Goal: Information Seeking & Learning: Check status

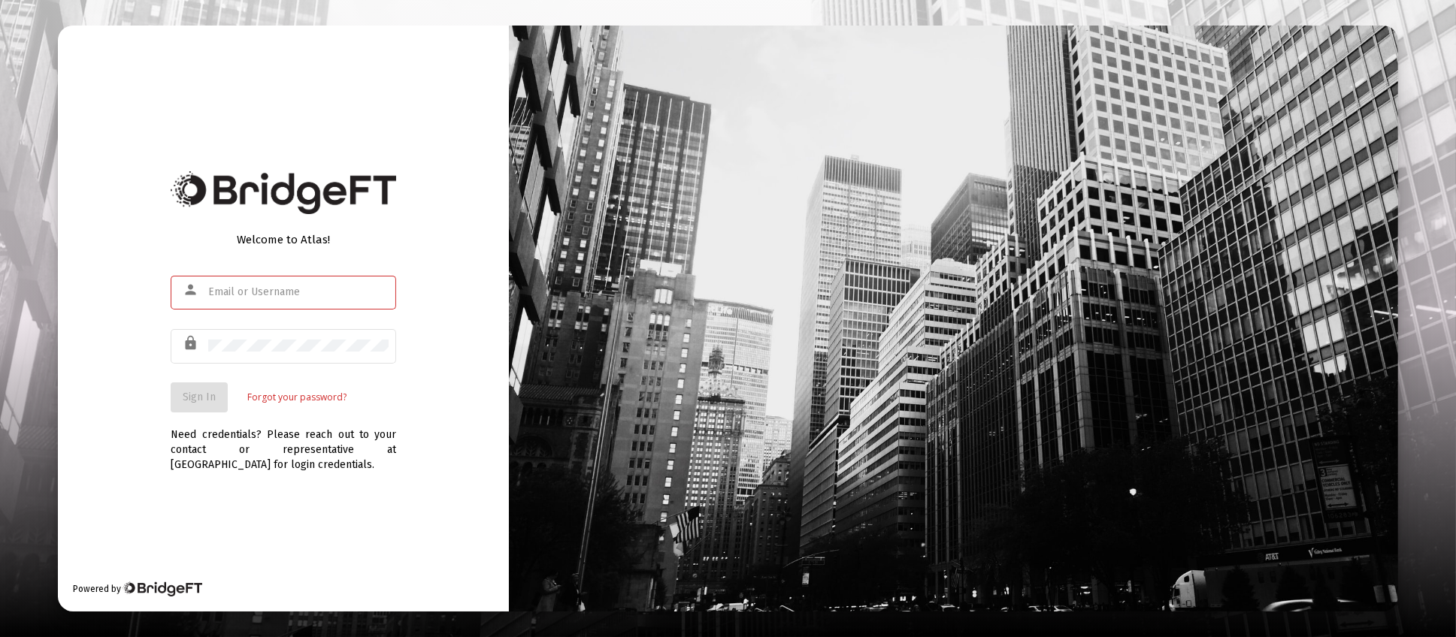
type input "[PERSON_NAME][EMAIL_ADDRESS][DOMAIN_NAME]"
click at [204, 392] on span "Sign In" at bounding box center [199, 397] width 33 height 13
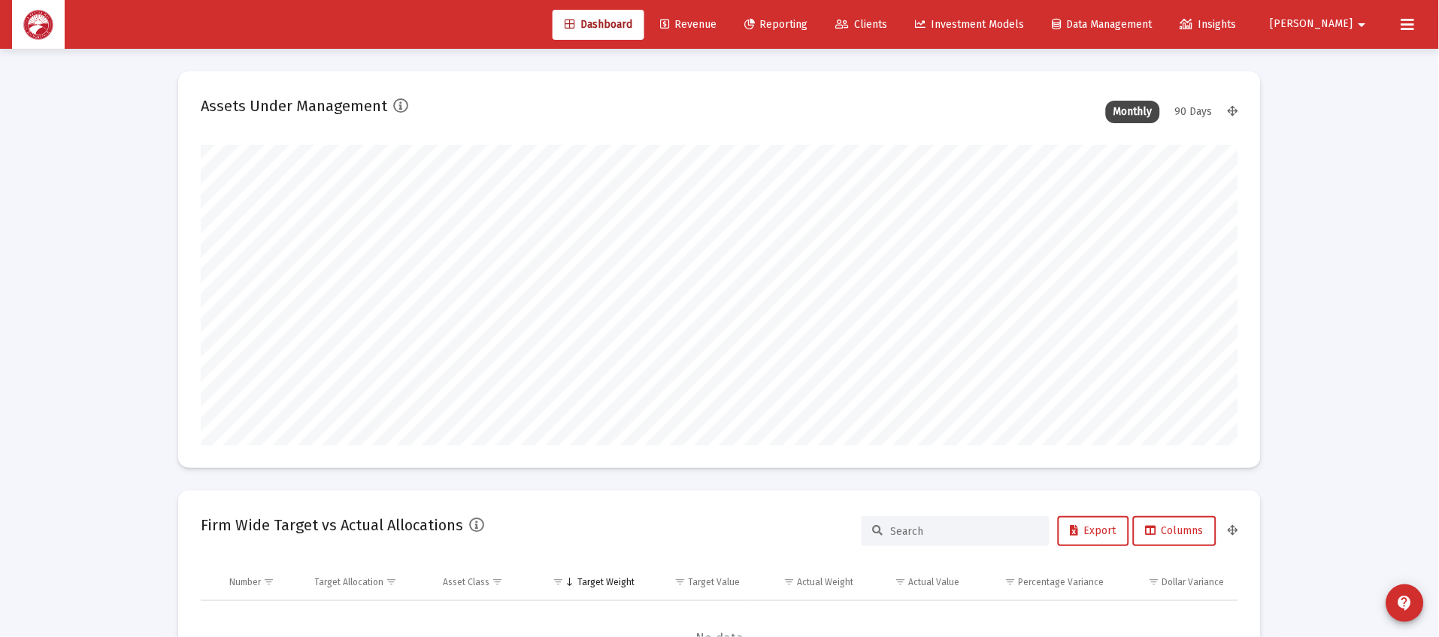
scroll to position [300, 558]
type input "[DATE]"
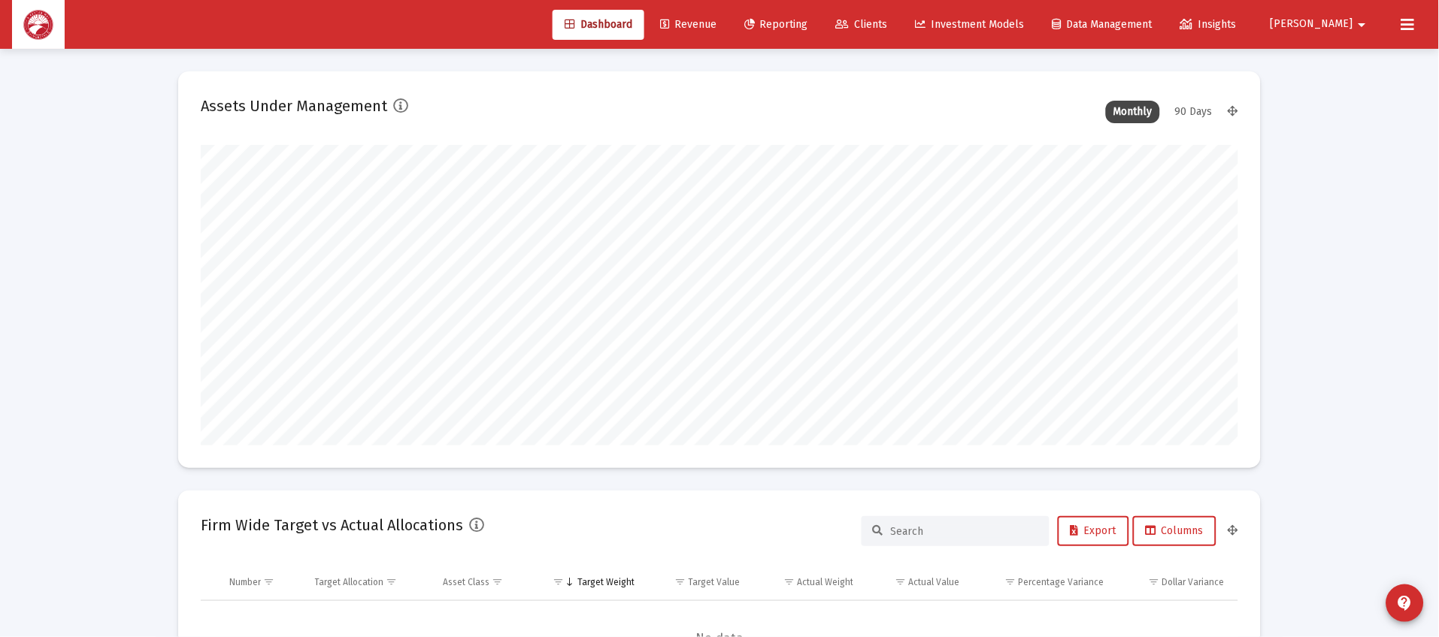
click at [900, 13] on link "Clients" at bounding box center [862, 25] width 76 height 30
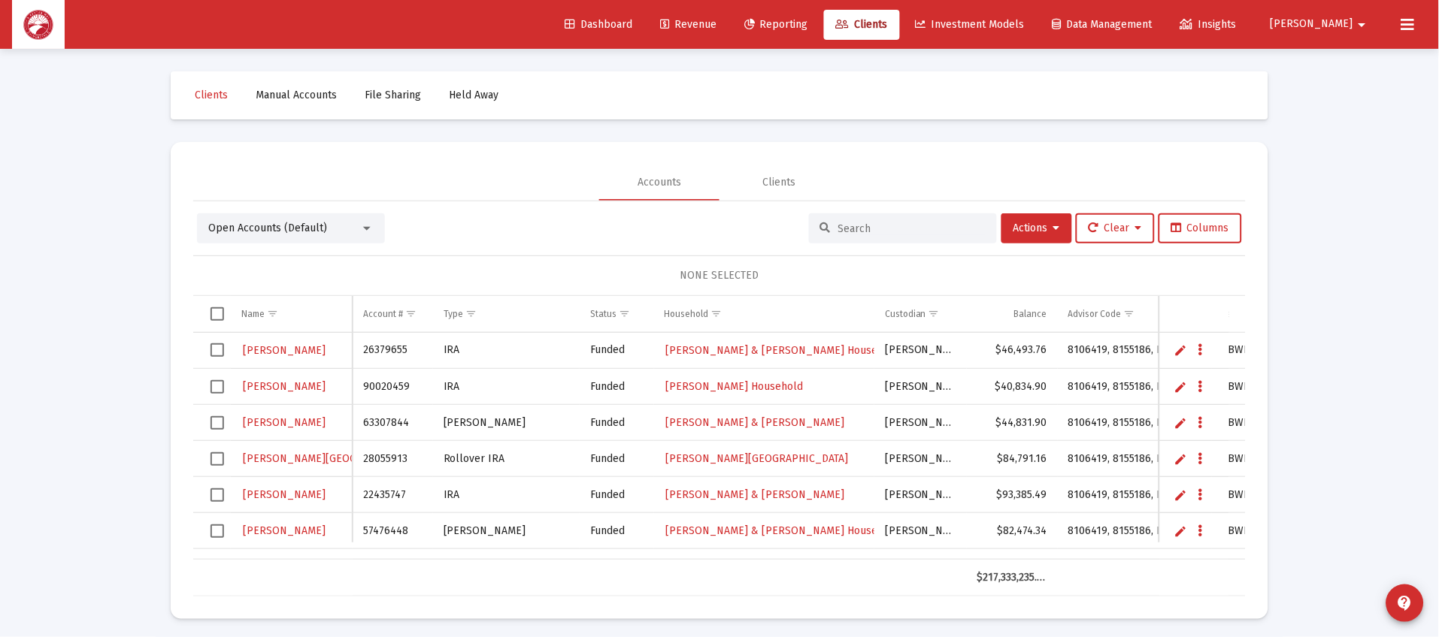
click at [861, 237] on div at bounding box center [903, 228] width 188 height 30
click at [863, 231] on input at bounding box center [911, 228] width 147 height 13
type input "[PERSON_NAME]"
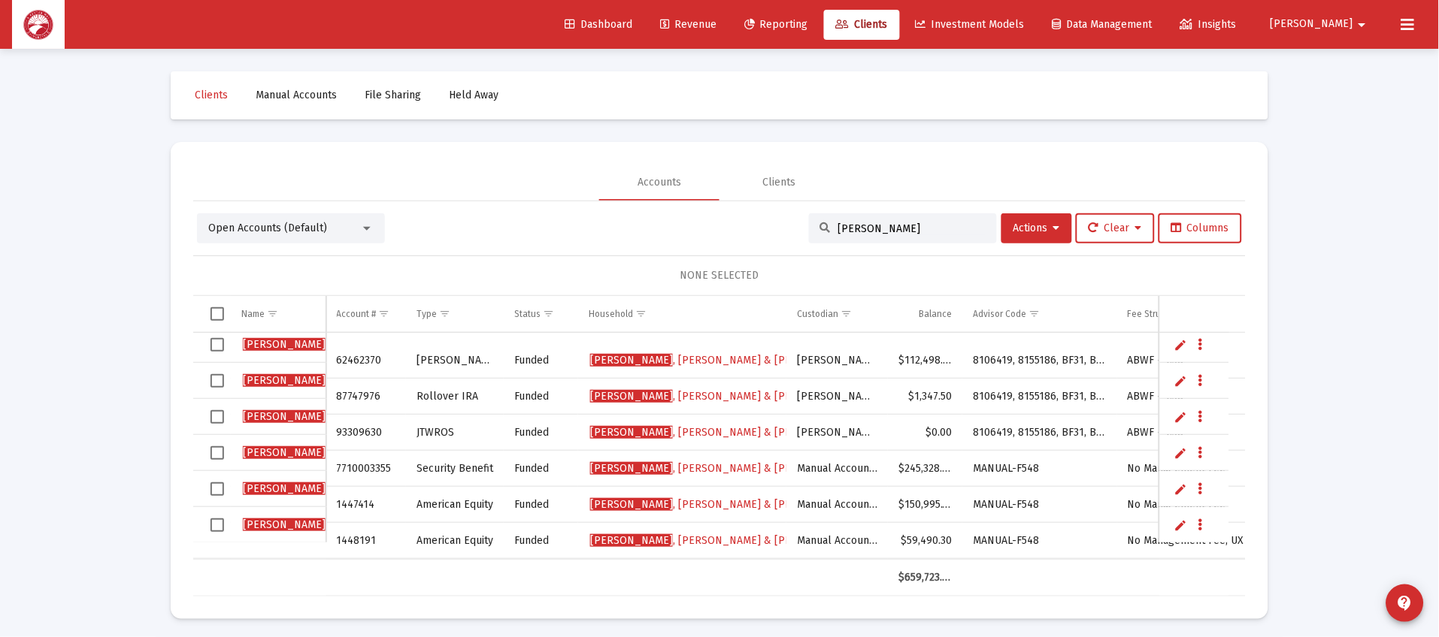
scroll to position [5, 0]
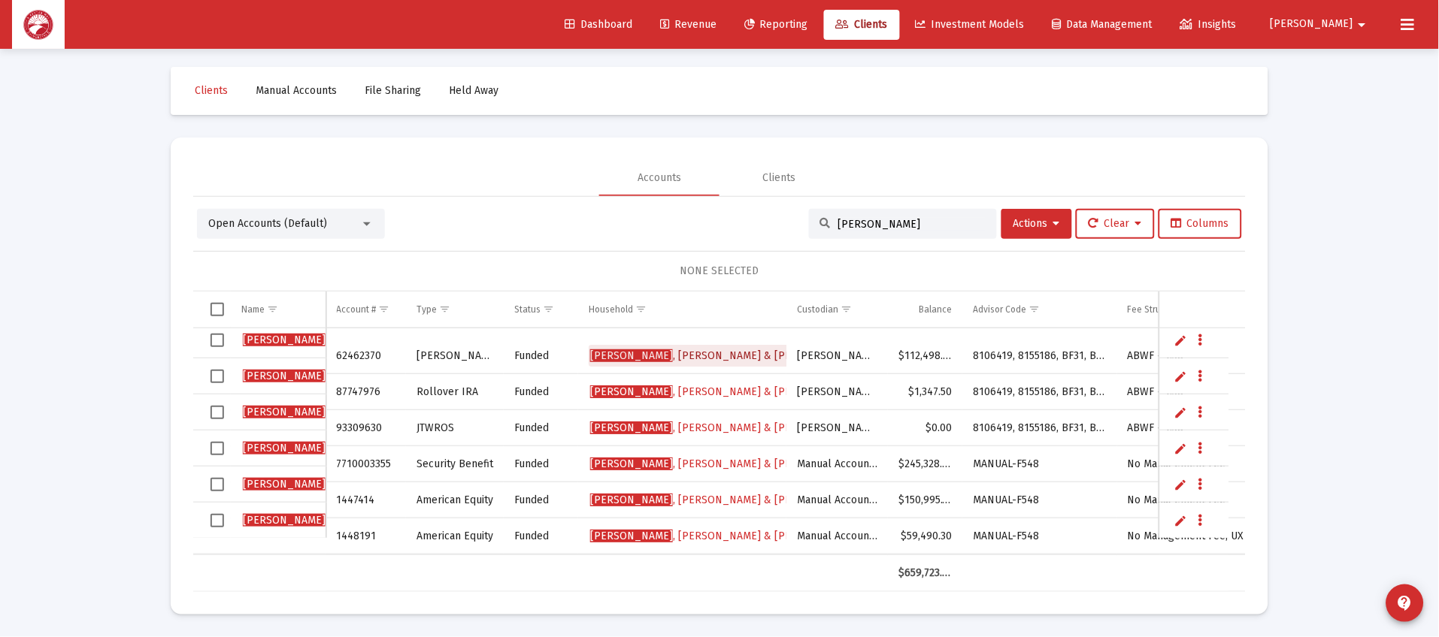
click at [724, 349] on span "[PERSON_NAME] & [PERSON_NAME] Household" at bounding box center [751, 355] width 322 height 13
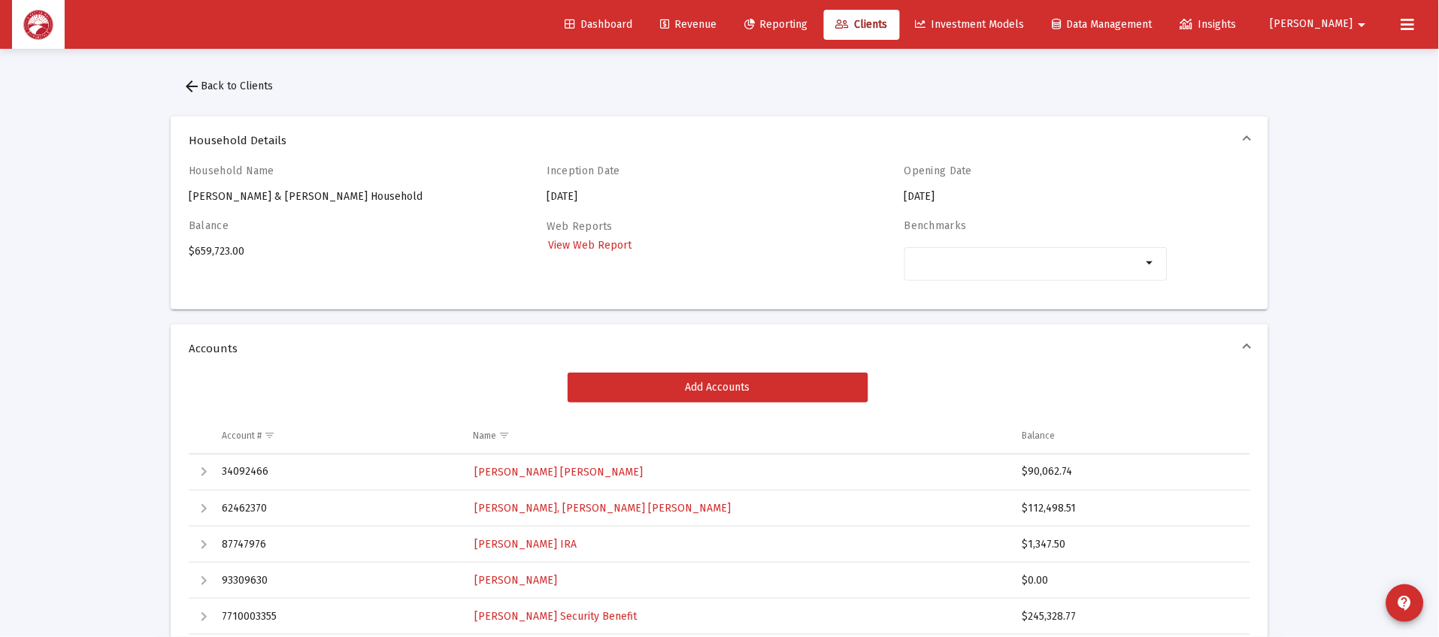
scroll to position [225, 0]
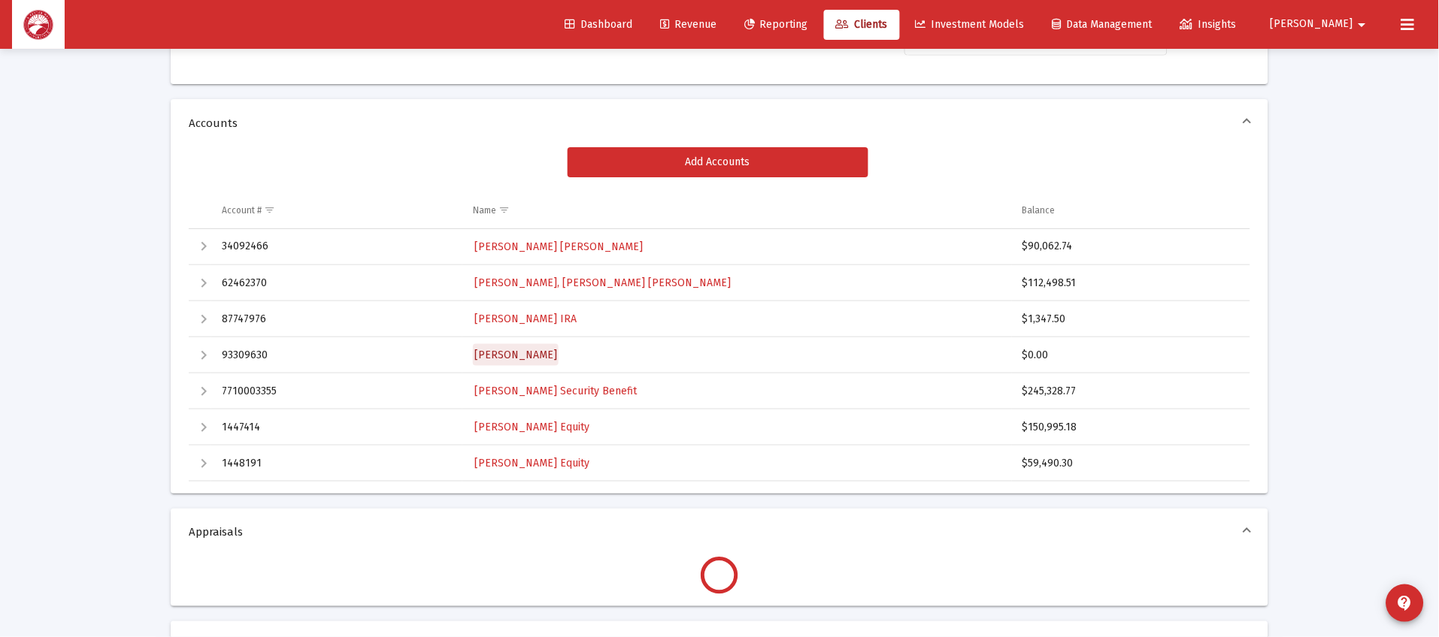
click at [549, 357] on span "[PERSON_NAME]" at bounding box center [515, 355] width 83 height 13
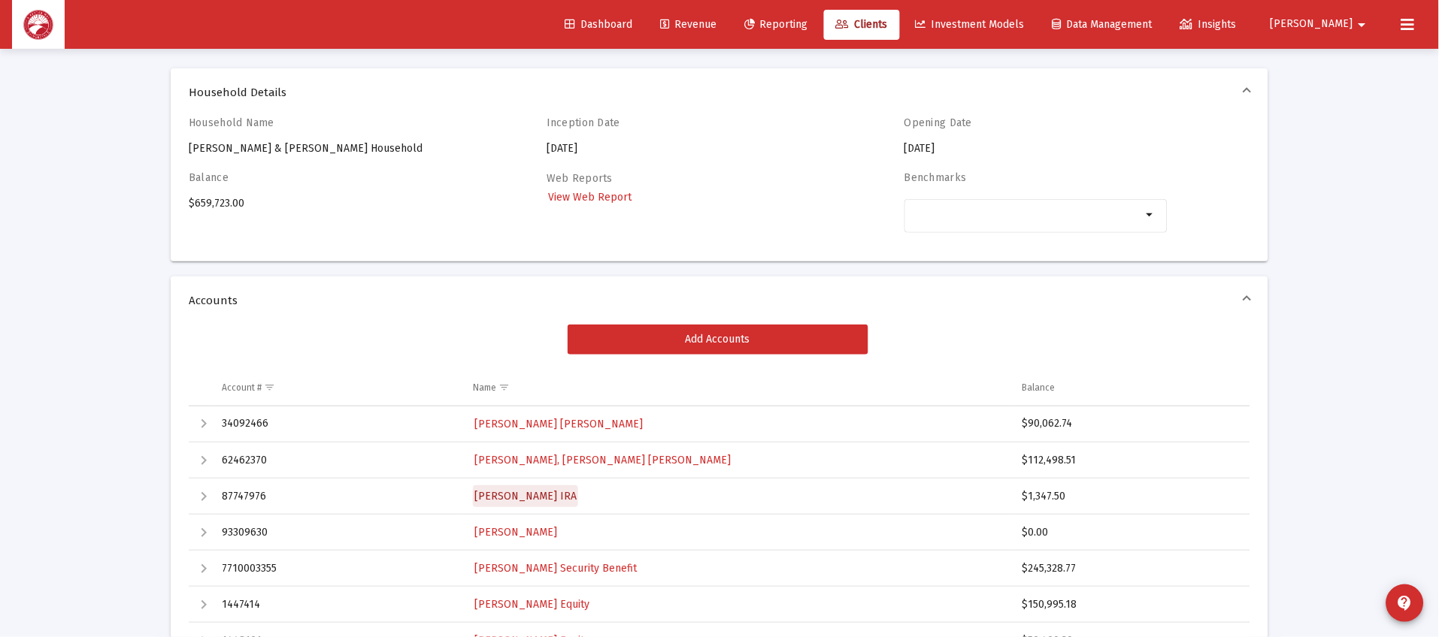
click at [543, 498] on span "[PERSON_NAME] IRA" at bounding box center [525, 496] width 102 height 13
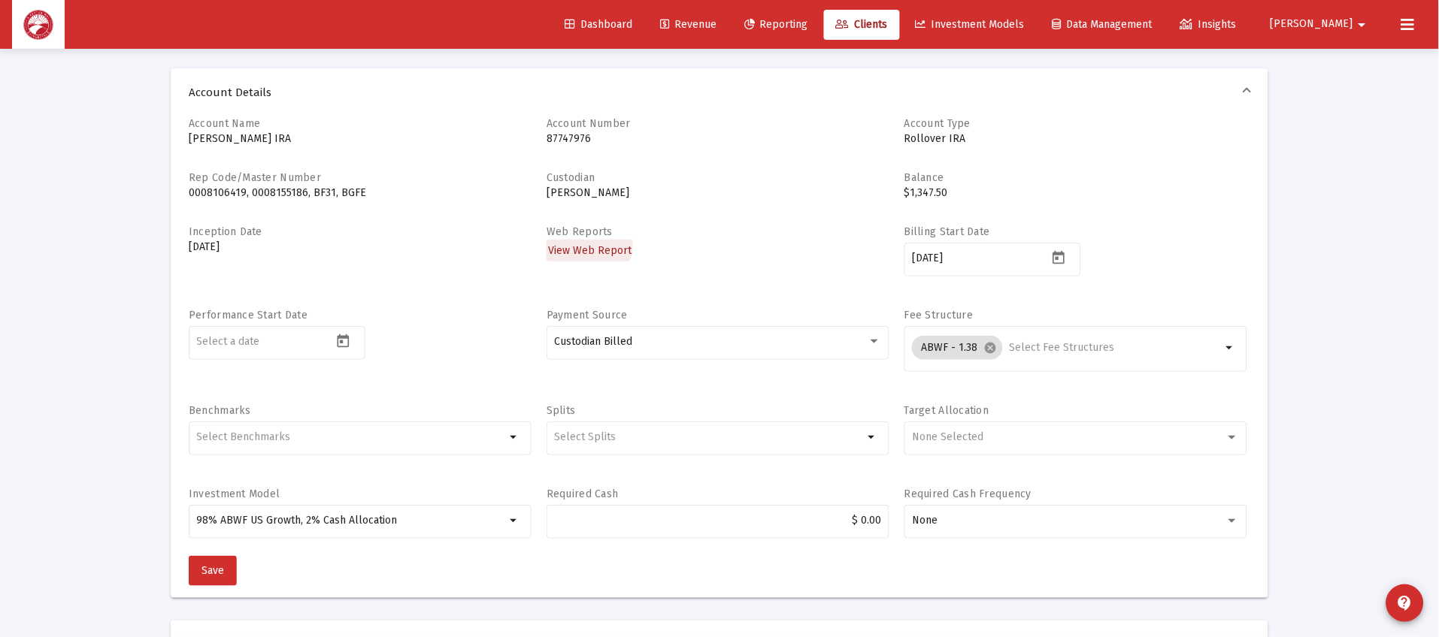
click at [585, 244] on span "View Web Report" at bounding box center [589, 250] width 83 height 13
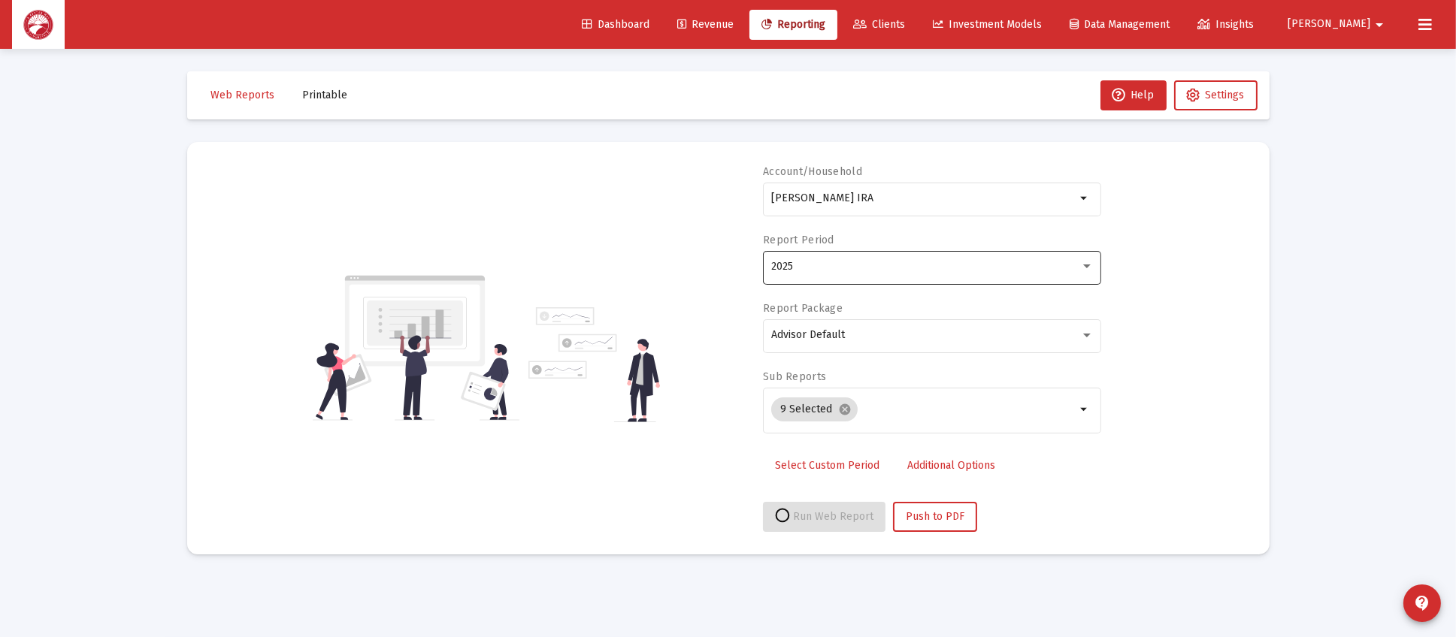
click at [854, 272] on div "2025" at bounding box center [925, 267] width 309 height 12
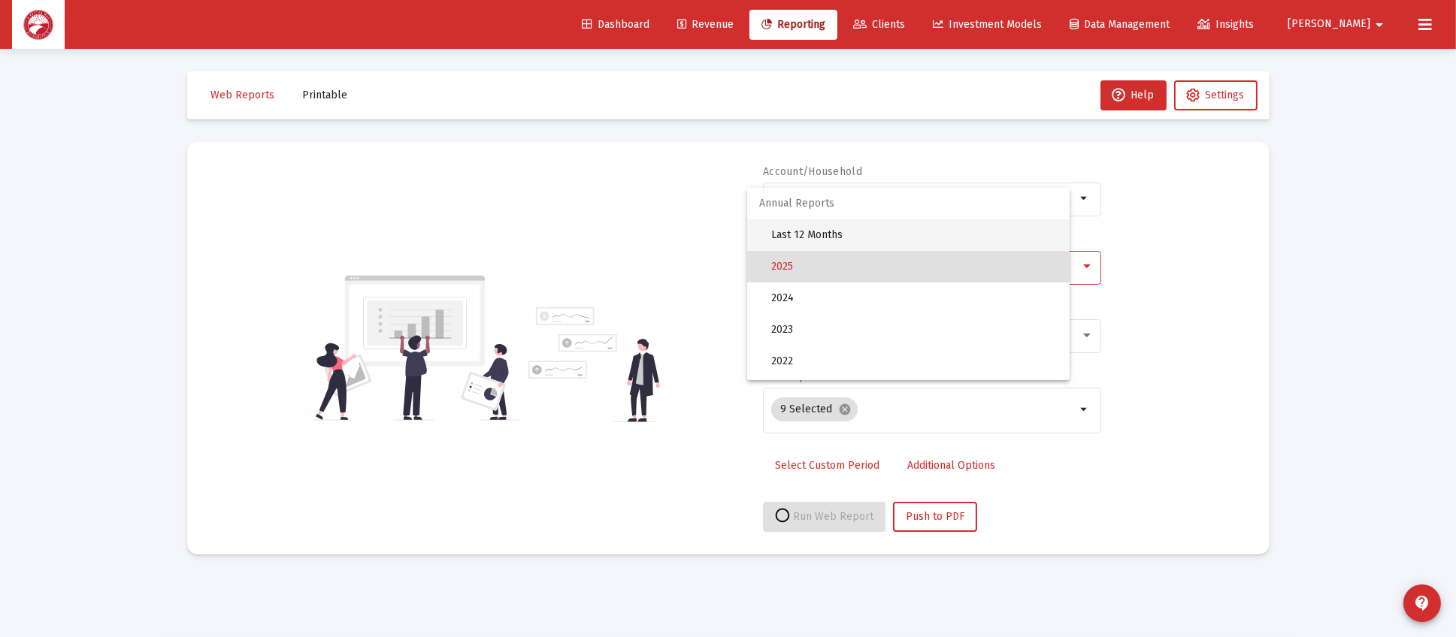
click at [870, 236] on span "Last 12 Months" at bounding box center [914, 235] width 286 height 32
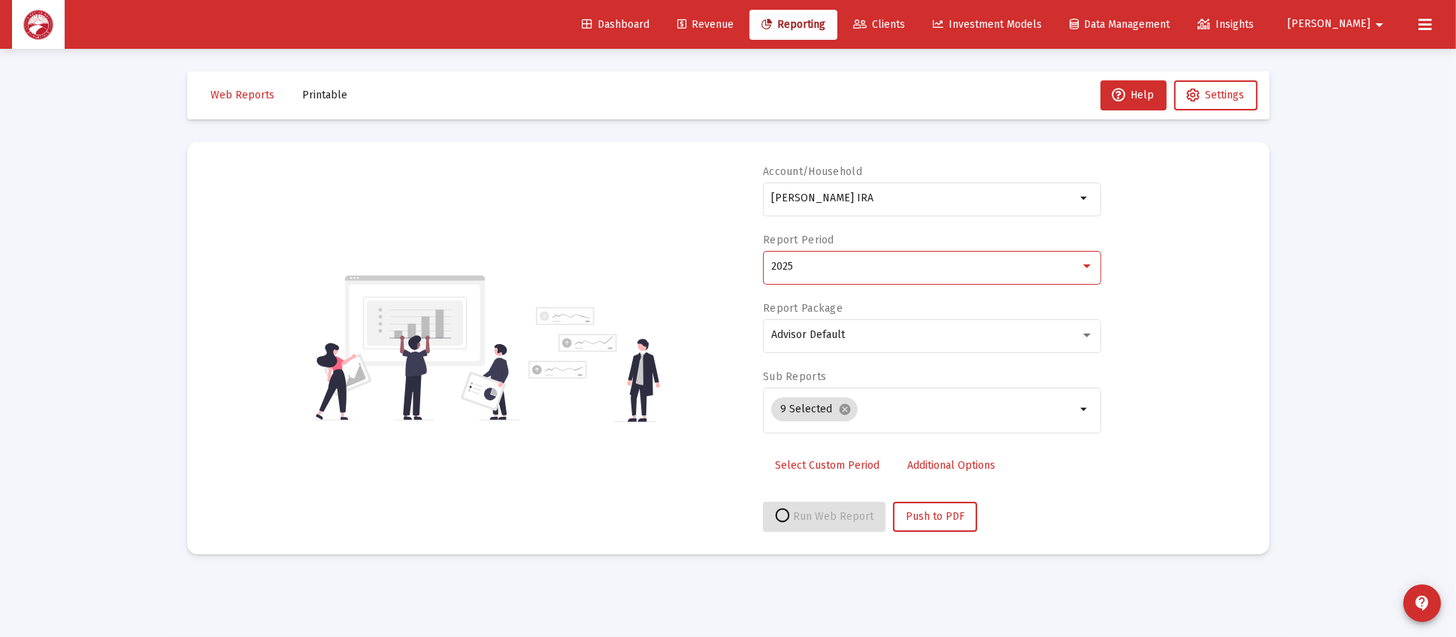
select select "View all"
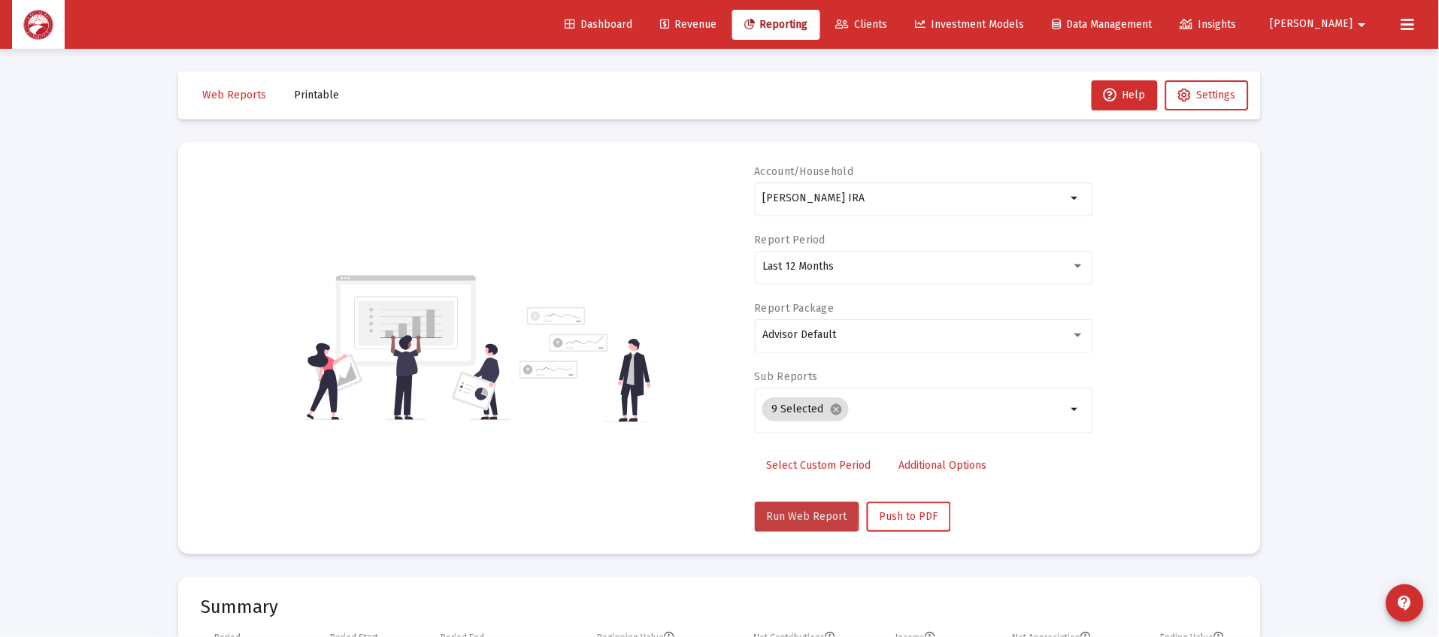
click at [796, 513] on span "Run Web Report" at bounding box center [807, 516] width 80 height 13
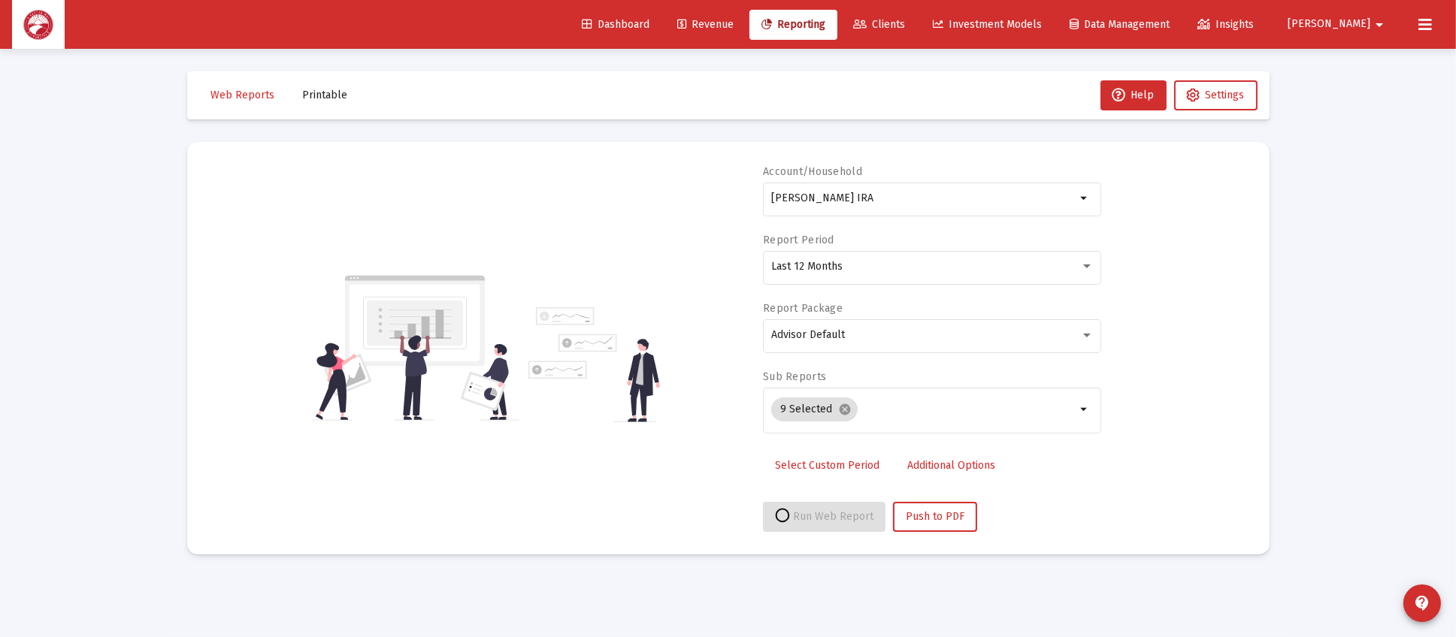
select select "View all"
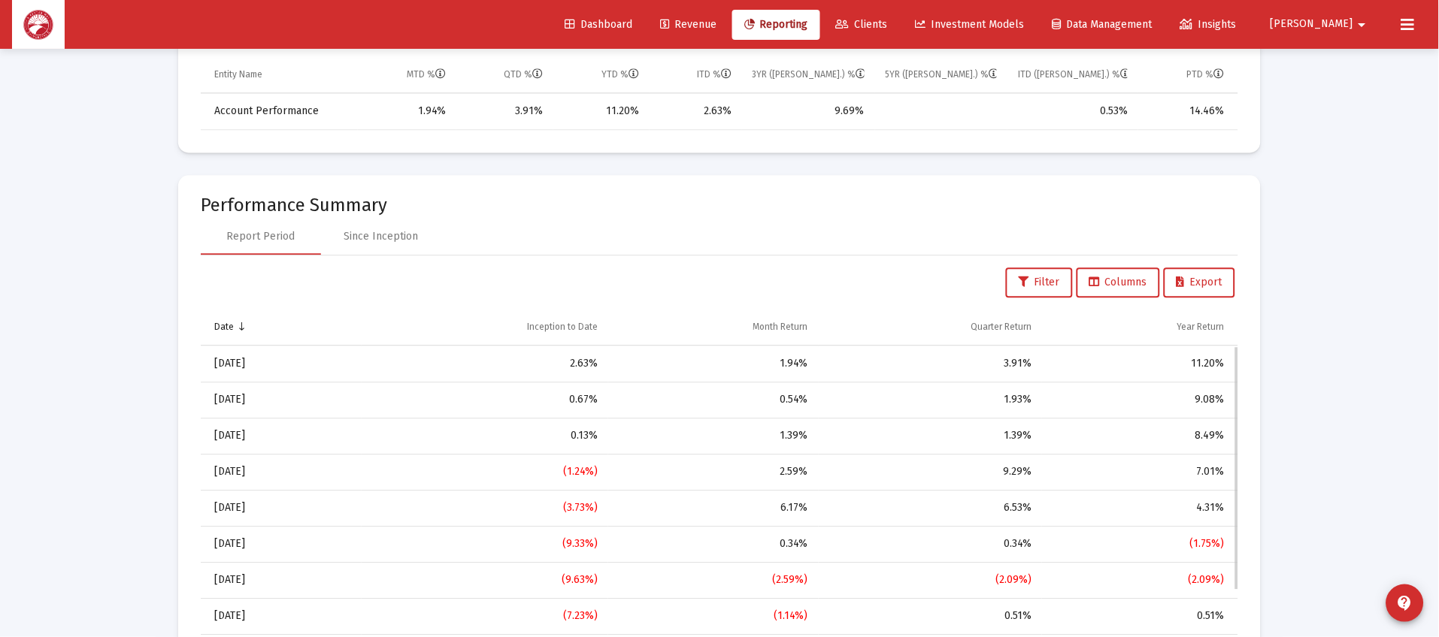
scroll to position [564, 0]
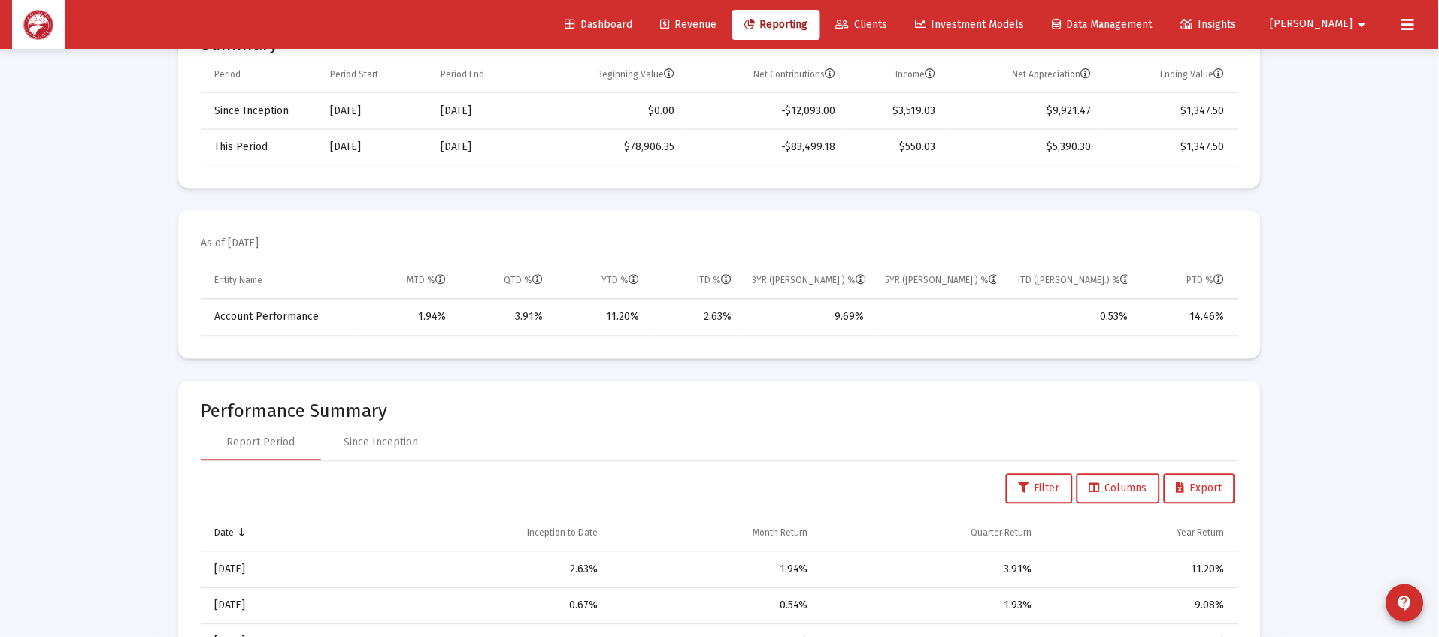
scroll to position [48, 0]
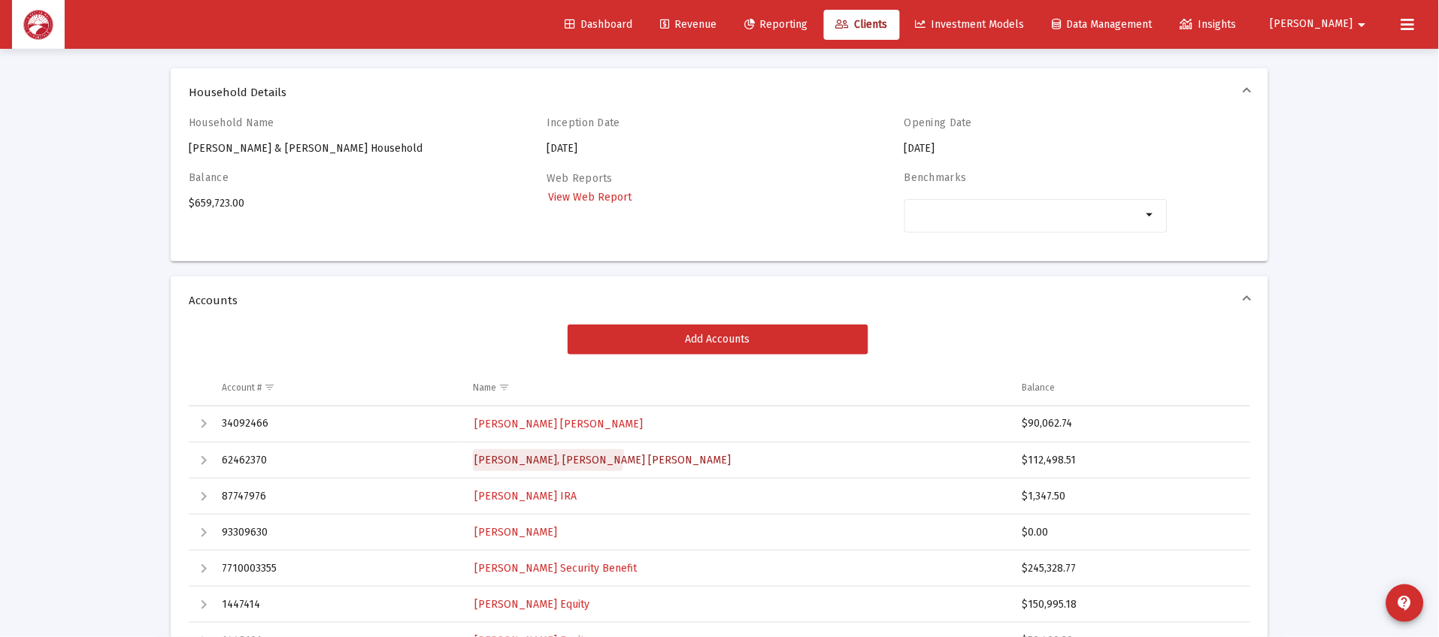
click at [548, 455] on span "[PERSON_NAME], [PERSON_NAME] [PERSON_NAME]" at bounding box center [602, 460] width 256 height 13
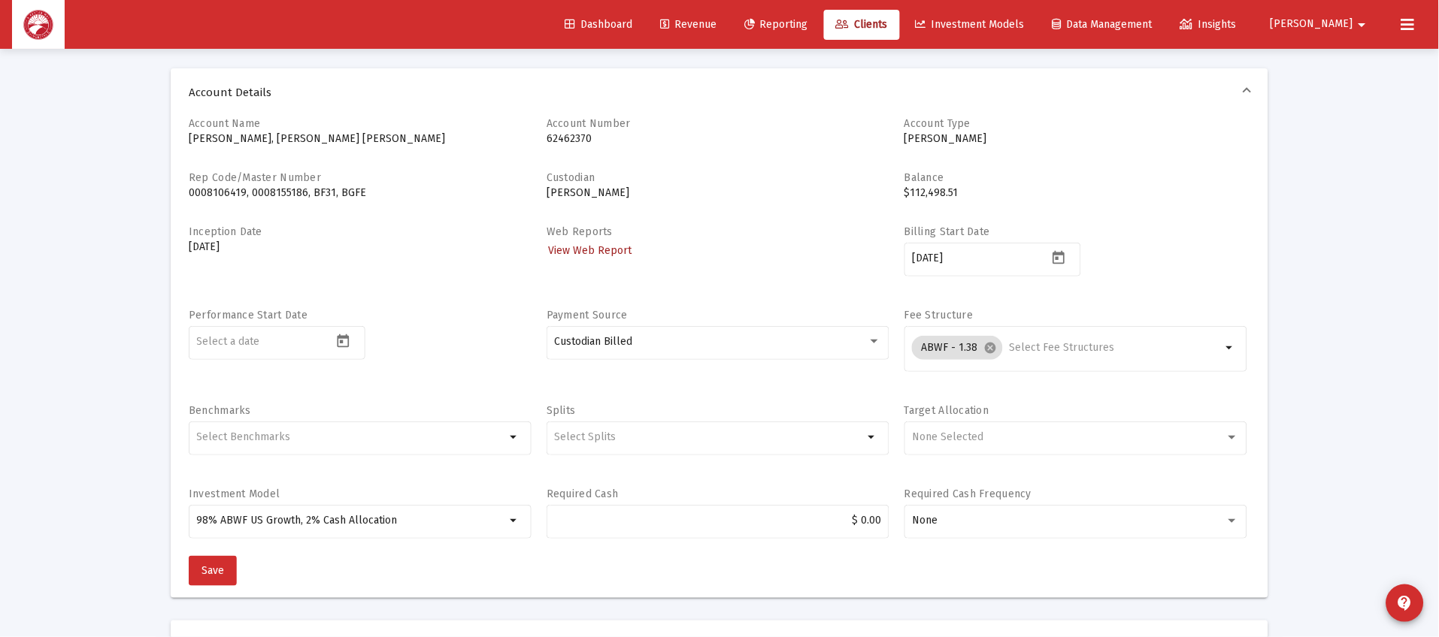
click at [566, 240] on link "View Web Report" at bounding box center [589, 251] width 86 height 22
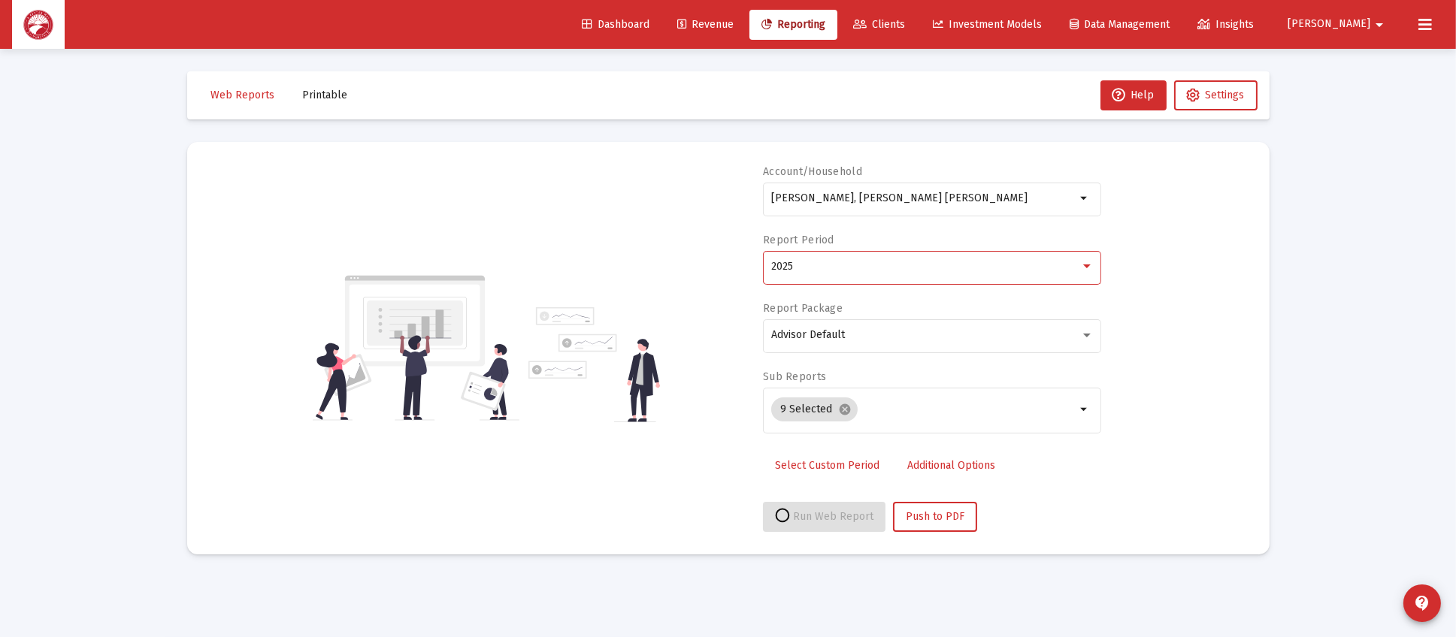
click at [809, 265] on div "2025" at bounding box center [925, 267] width 309 height 12
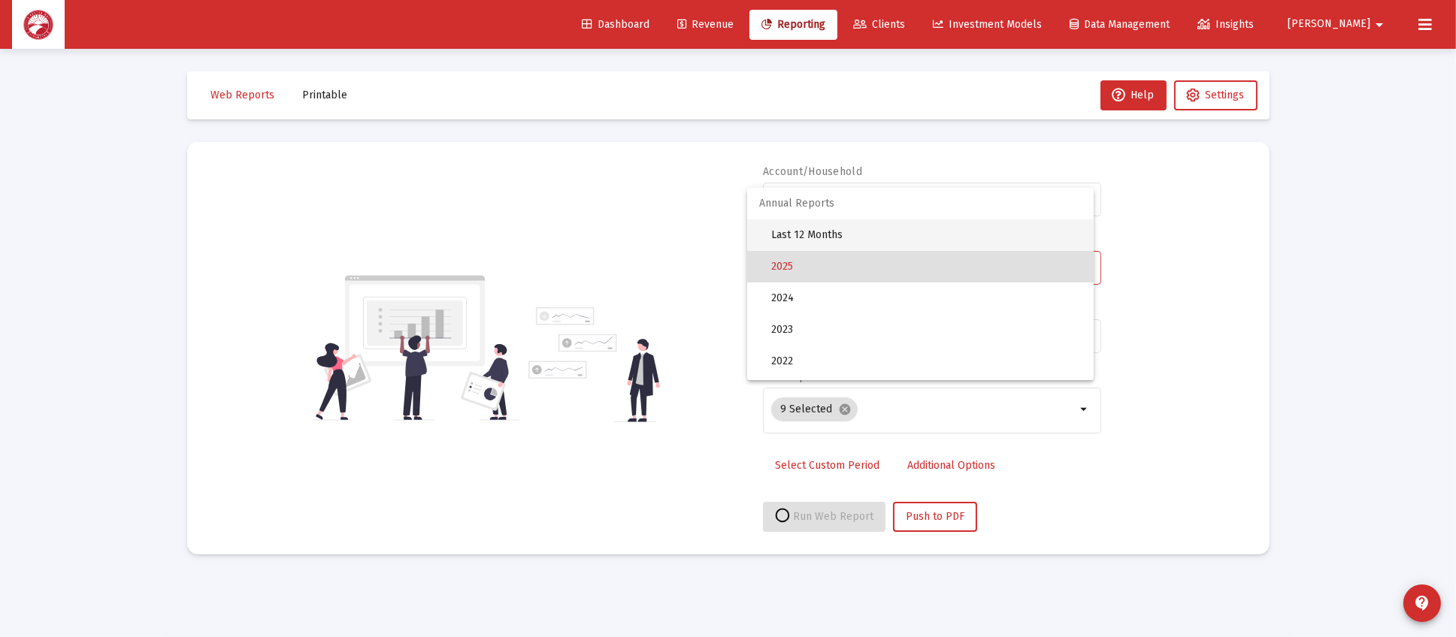
click at [835, 237] on span "Last 12 Months" at bounding box center [926, 235] width 310 height 32
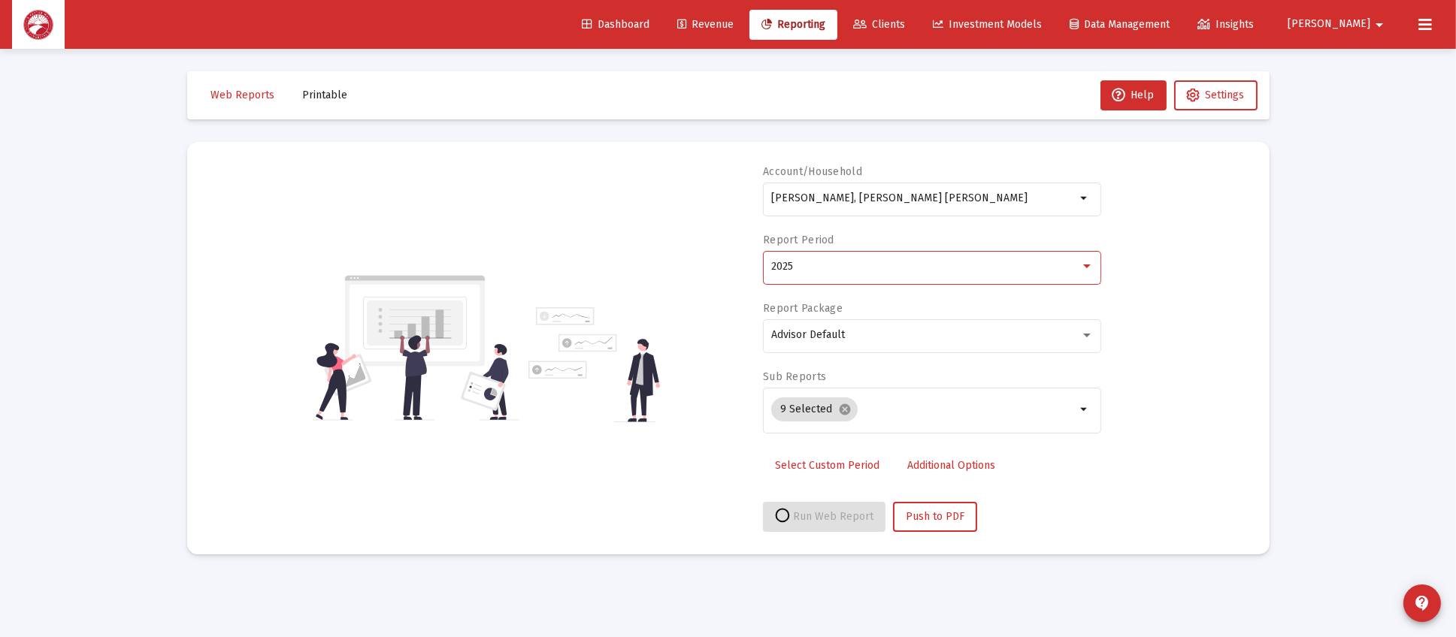
select select "View all"
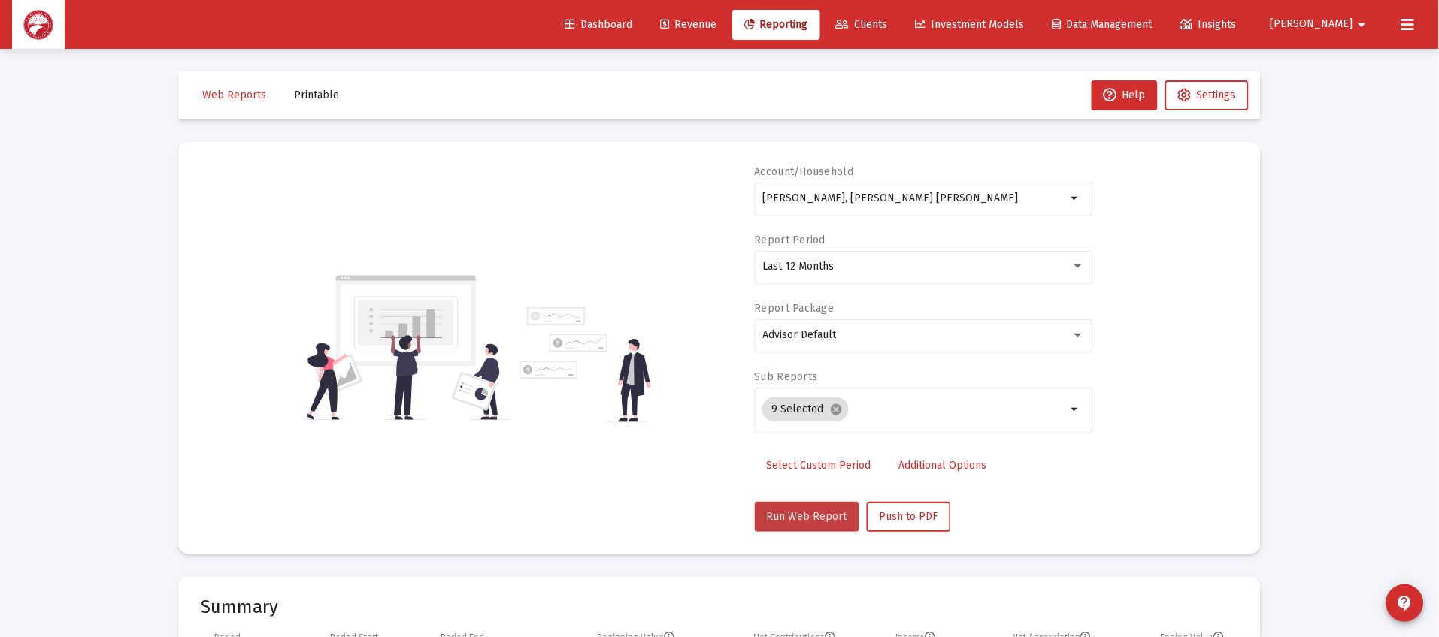
click at [822, 518] on span "Run Web Report" at bounding box center [807, 516] width 80 height 13
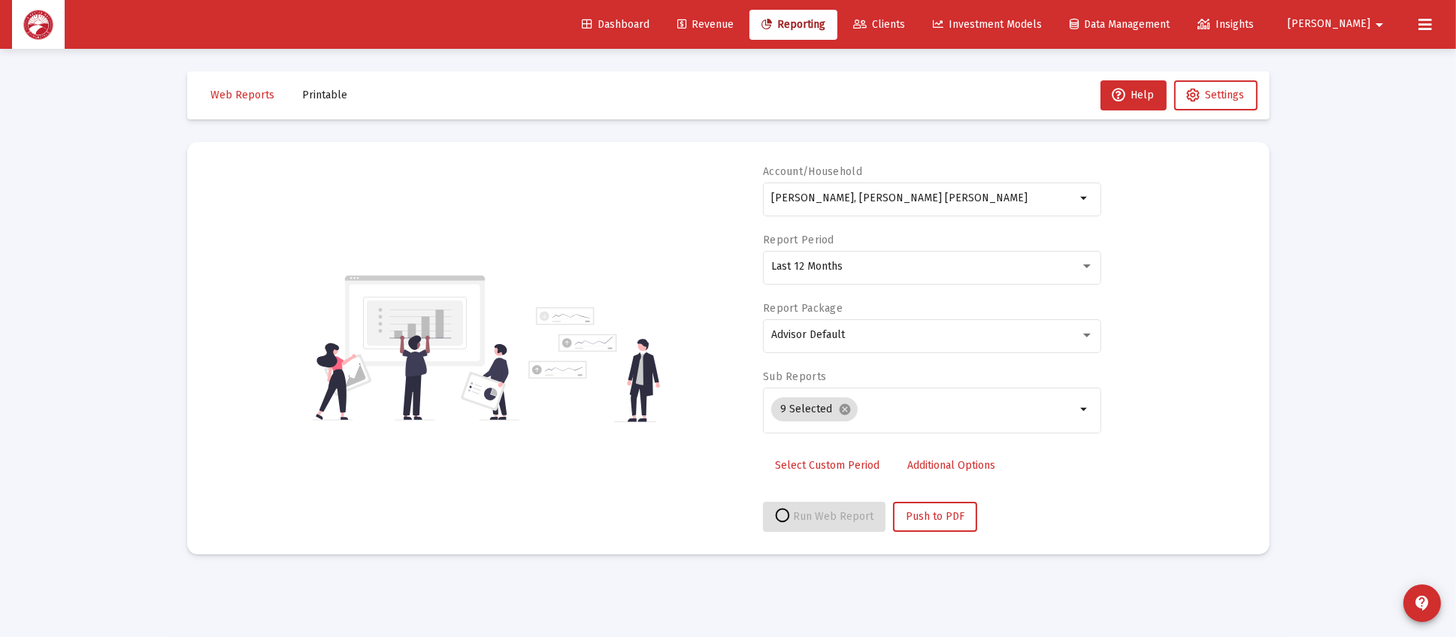
select select "View all"
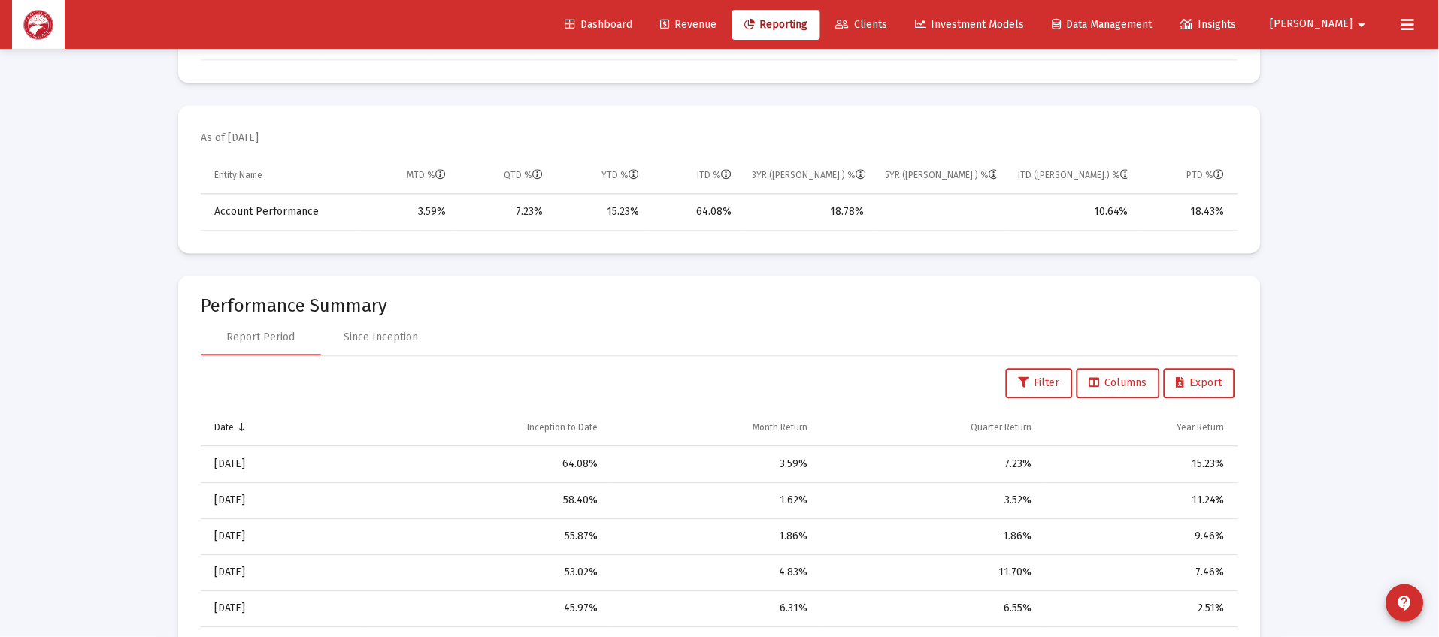
scroll to position [788, 0]
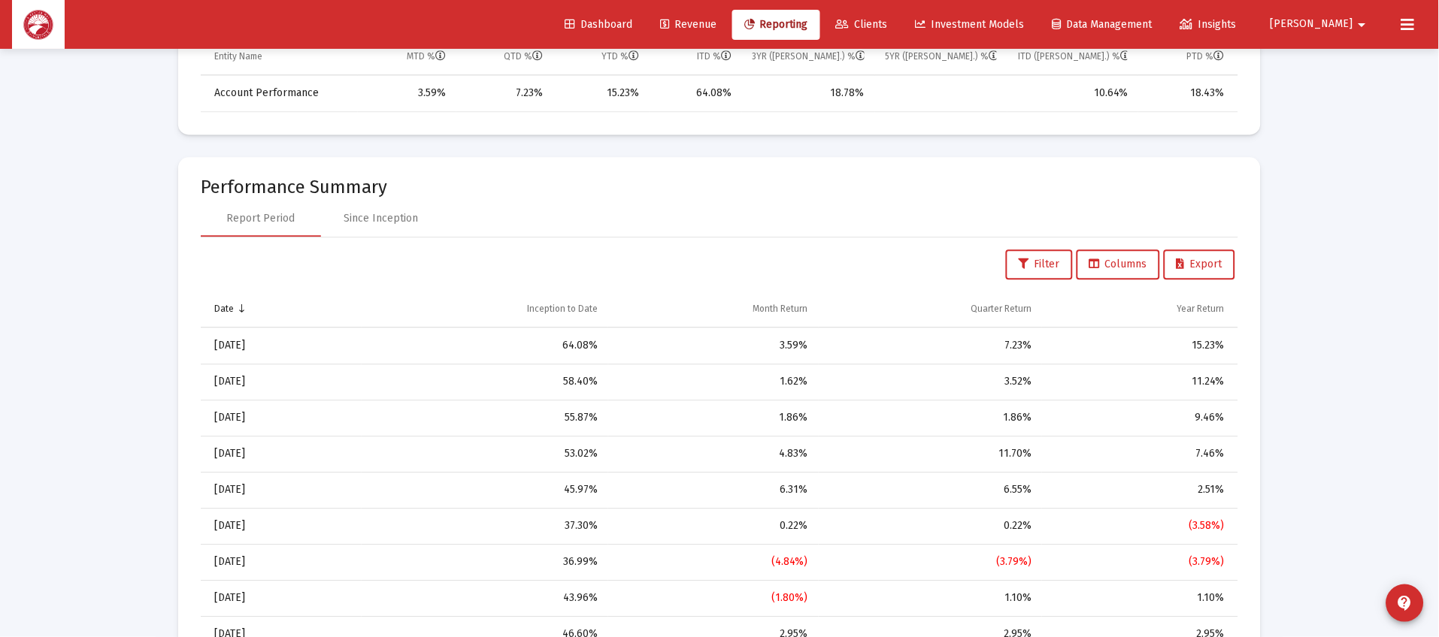
scroll to position [48, 0]
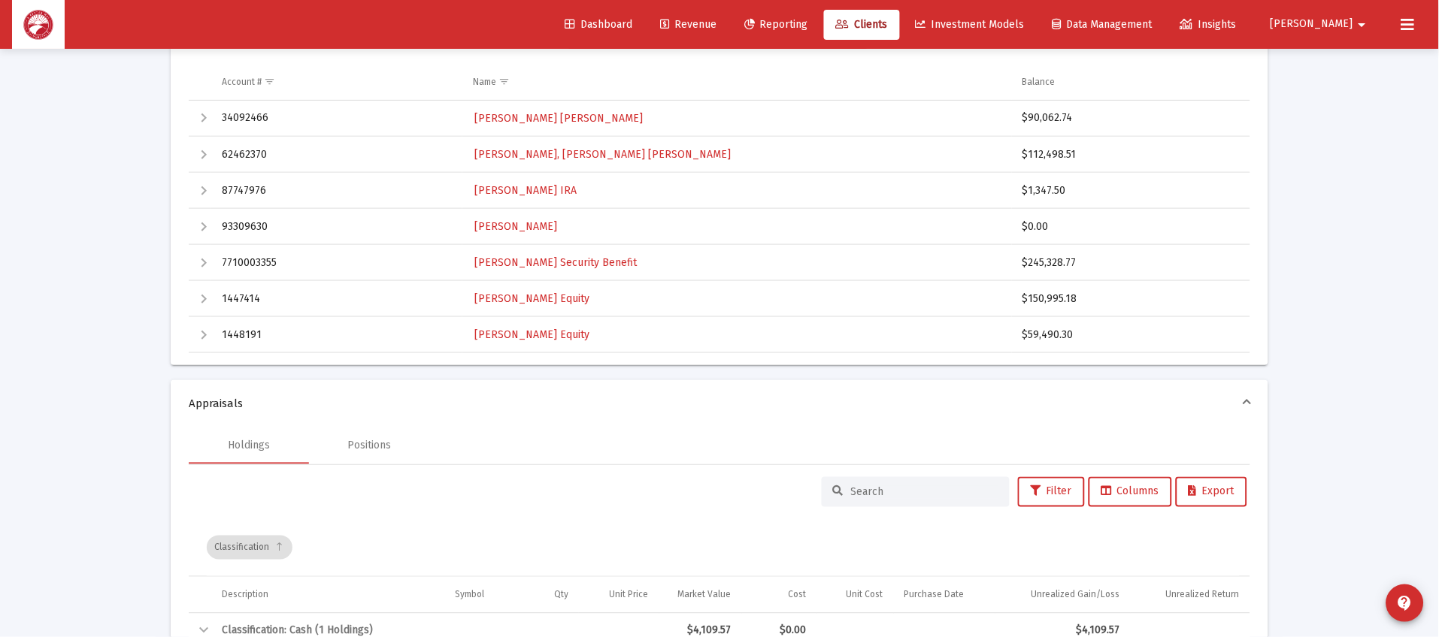
scroll to position [274, 0]
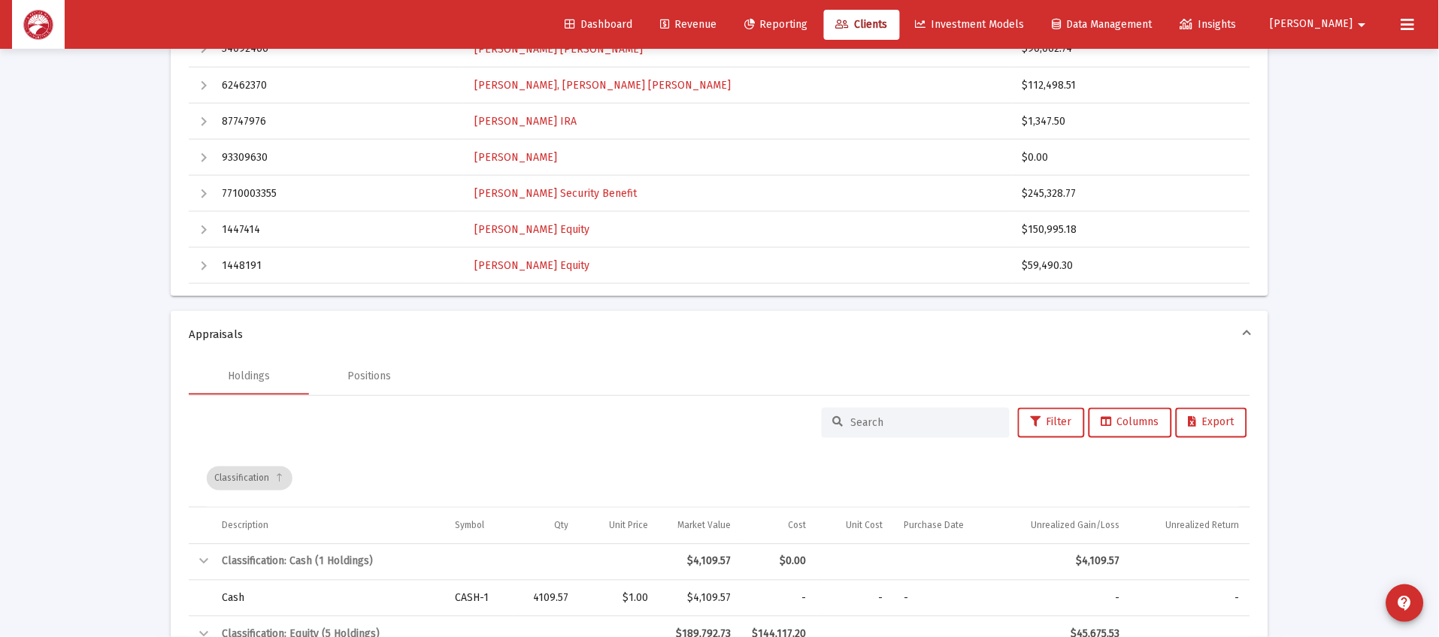
scroll to position [0, 0]
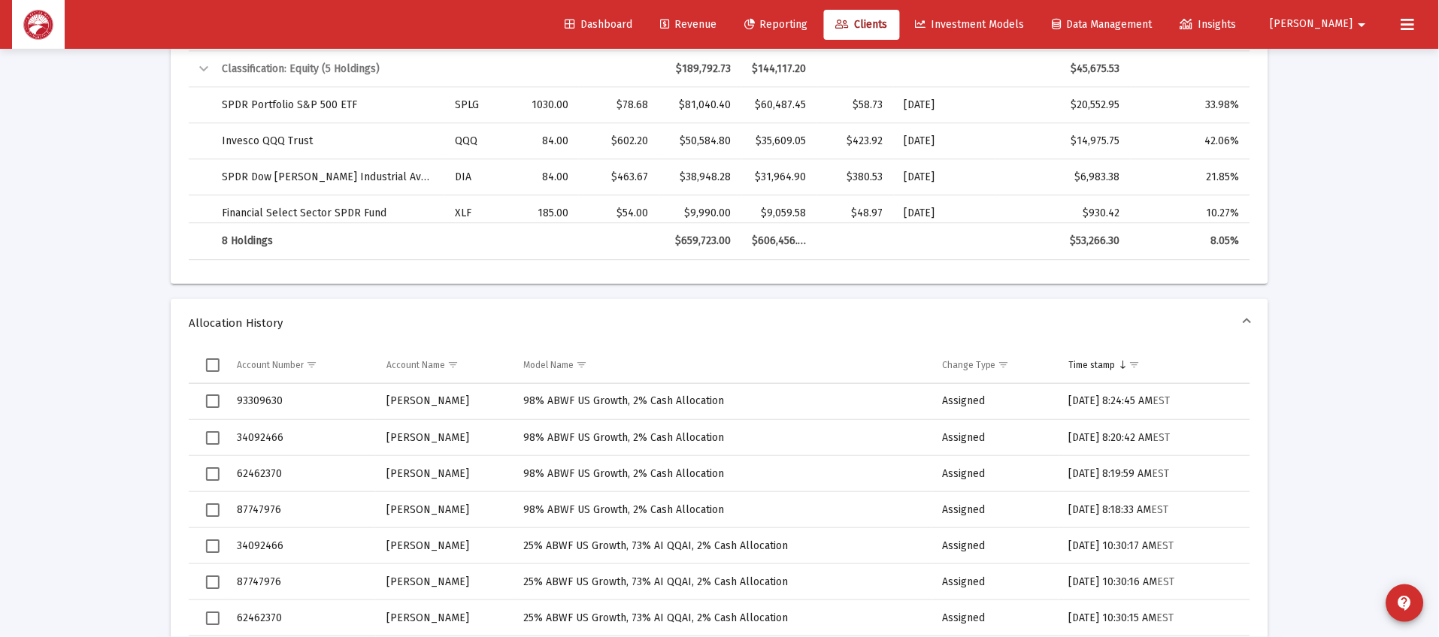
scroll to position [1722, 0]
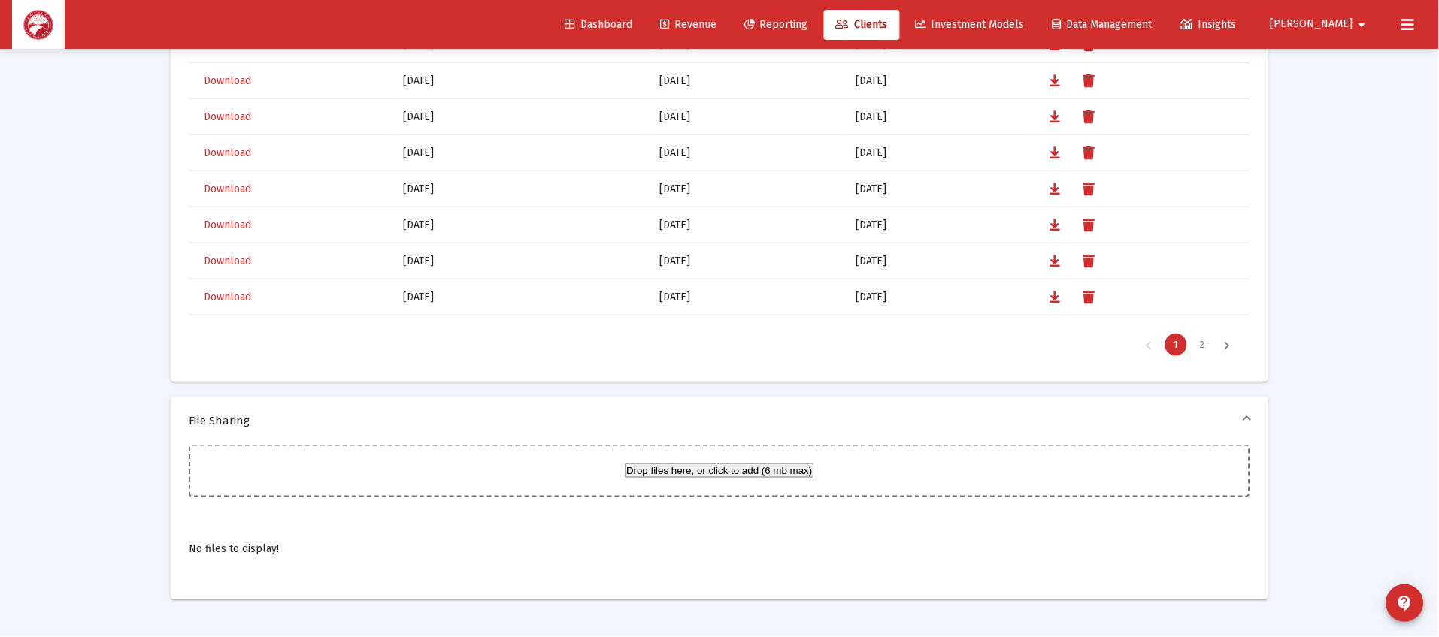
click at [1245, 416] on span at bounding box center [1247, 420] width 6 height 15
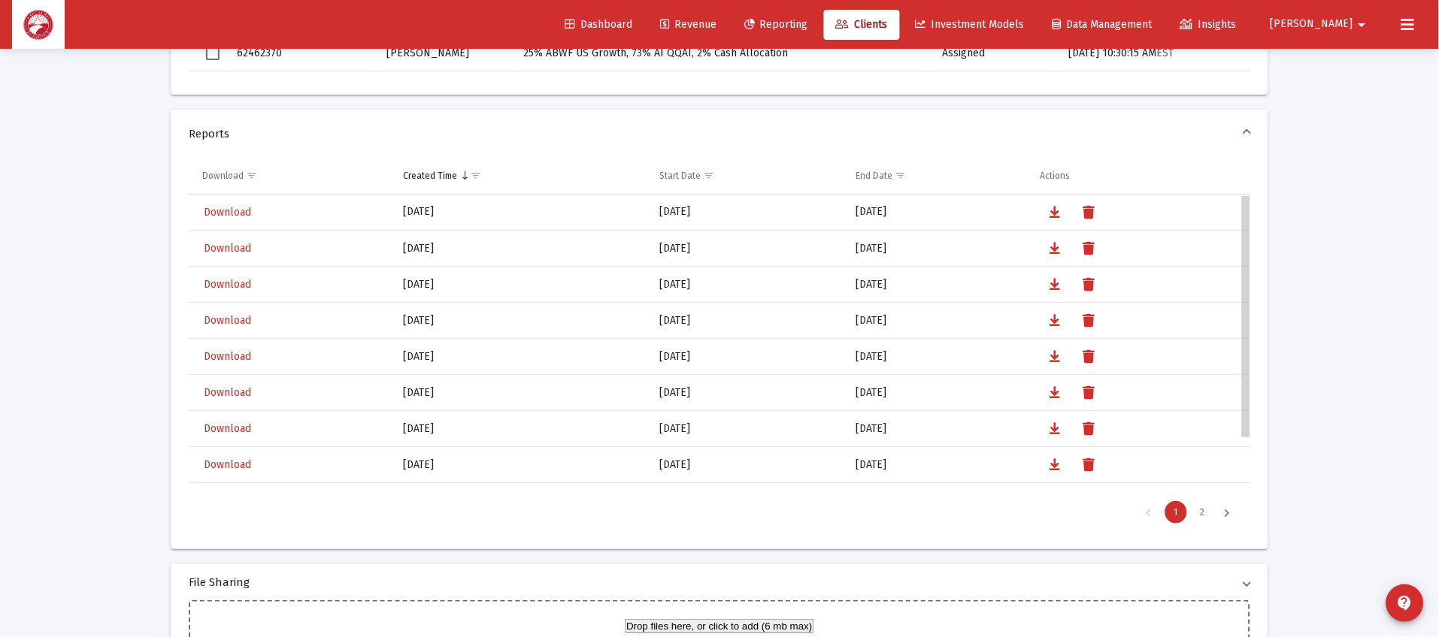
scroll to position [63, 0]
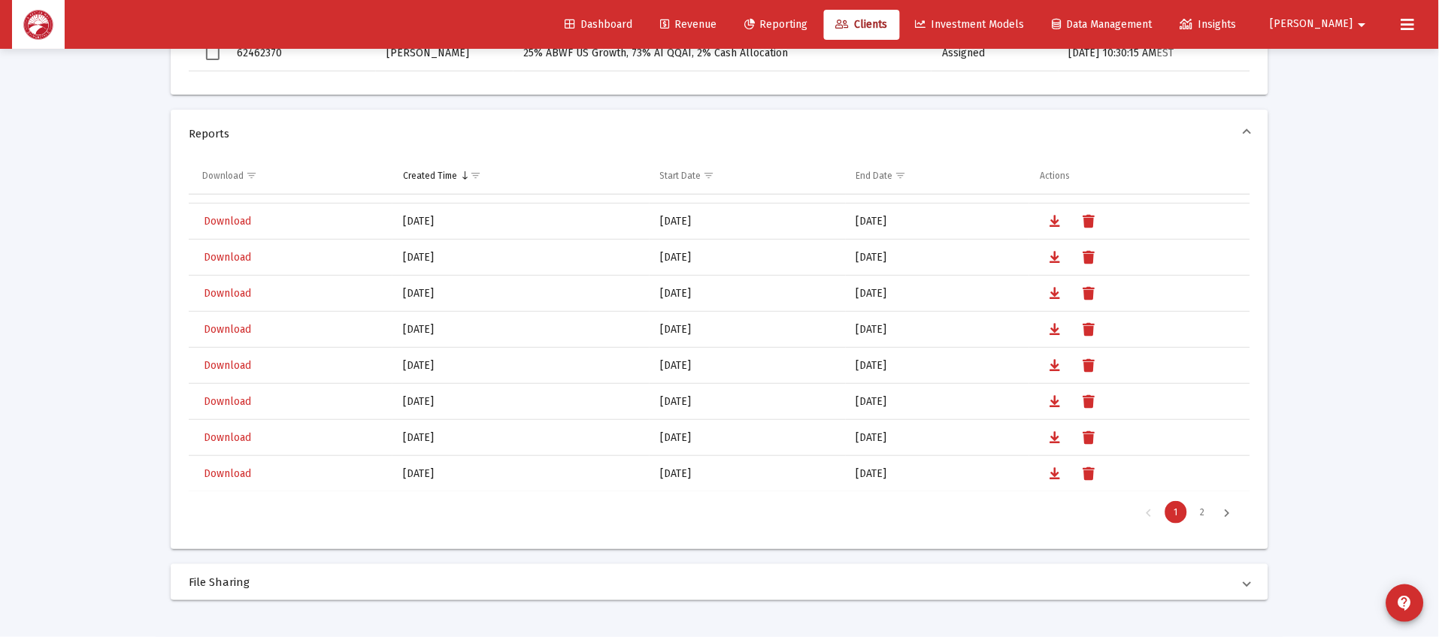
click at [1247, 581] on span at bounding box center [1247, 582] width 6 height 15
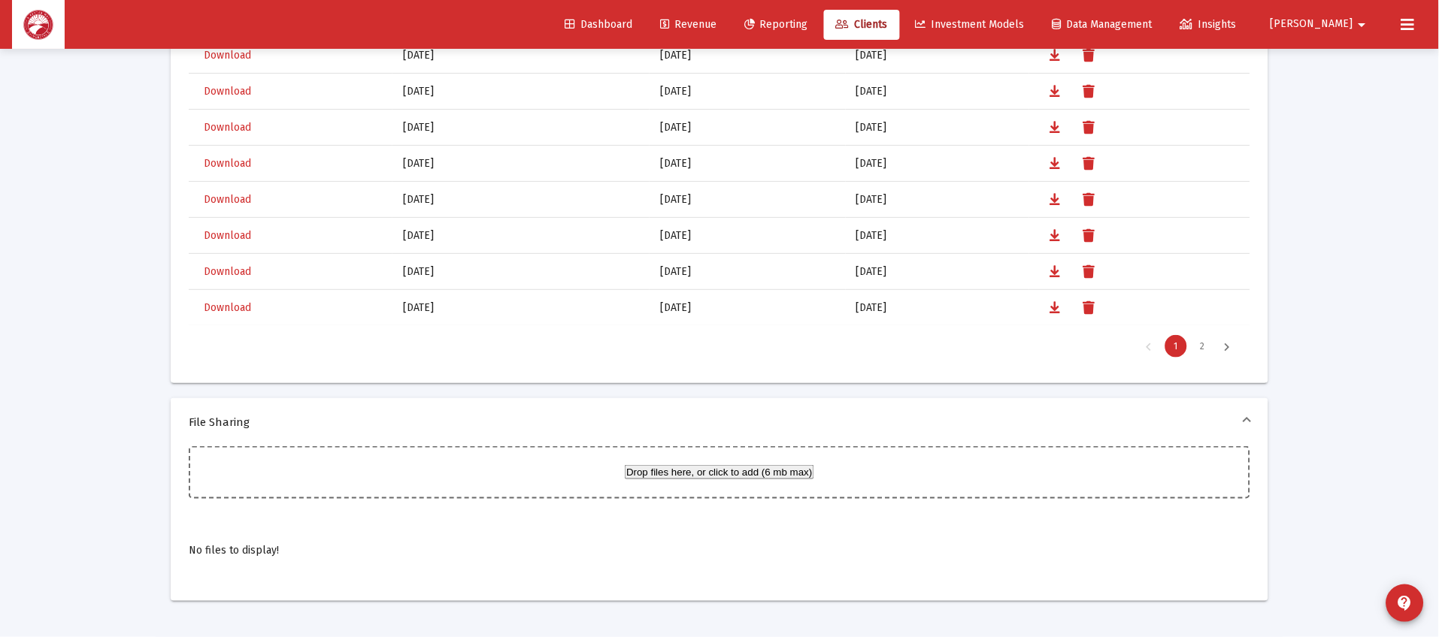
scroll to position [1722, 0]
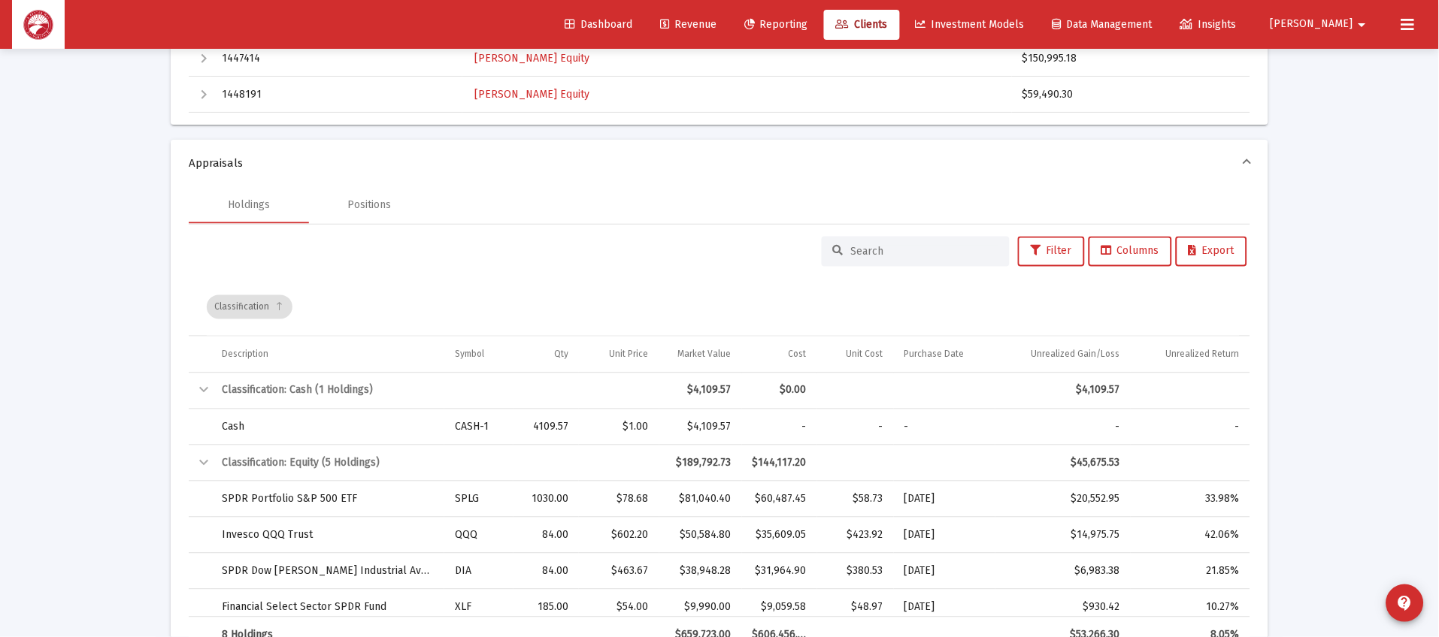
scroll to position [0, 0]
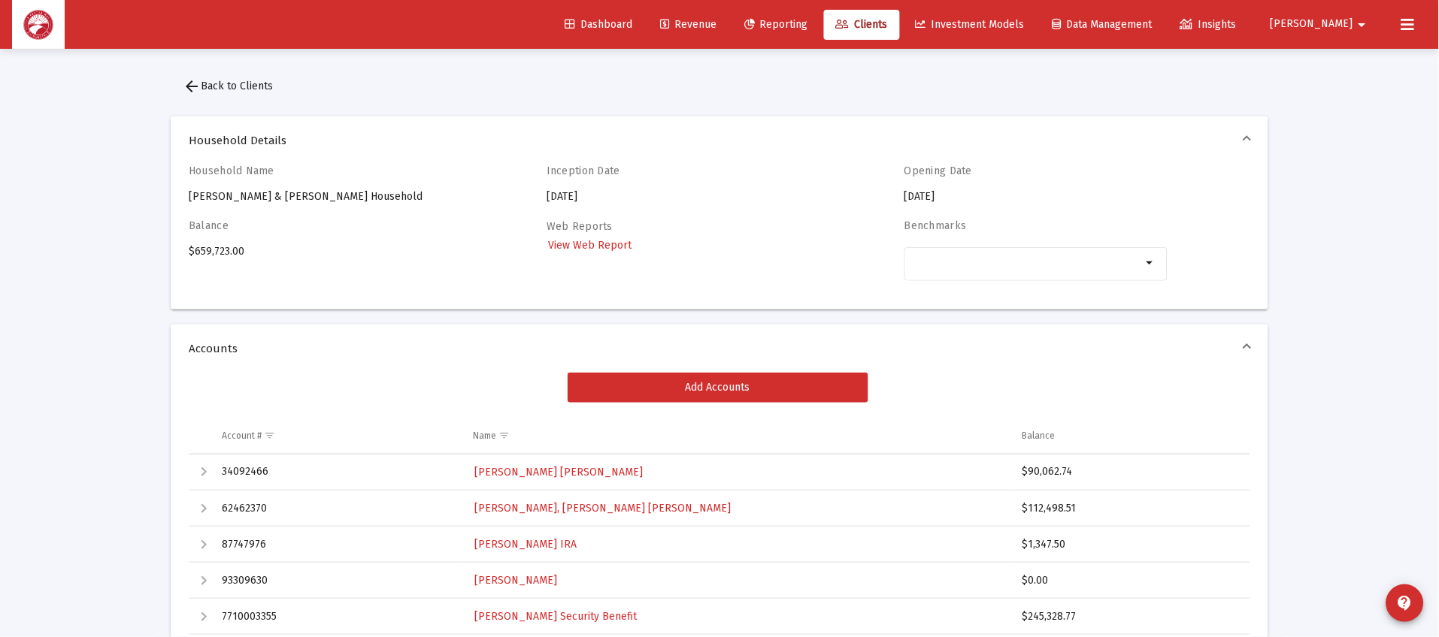
click at [517, 28] on div "Dashboard Revenue Reporting Clients Investment Models Data Management Insights …" at bounding box center [719, 24] width 1415 height 49
drag, startPoint x: 633, startPoint y: 75, endPoint x: 661, endPoint y: 133, distance: 64.2
click at [557, 470] on span "[PERSON_NAME] [PERSON_NAME]" at bounding box center [558, 472] width 168 height 13
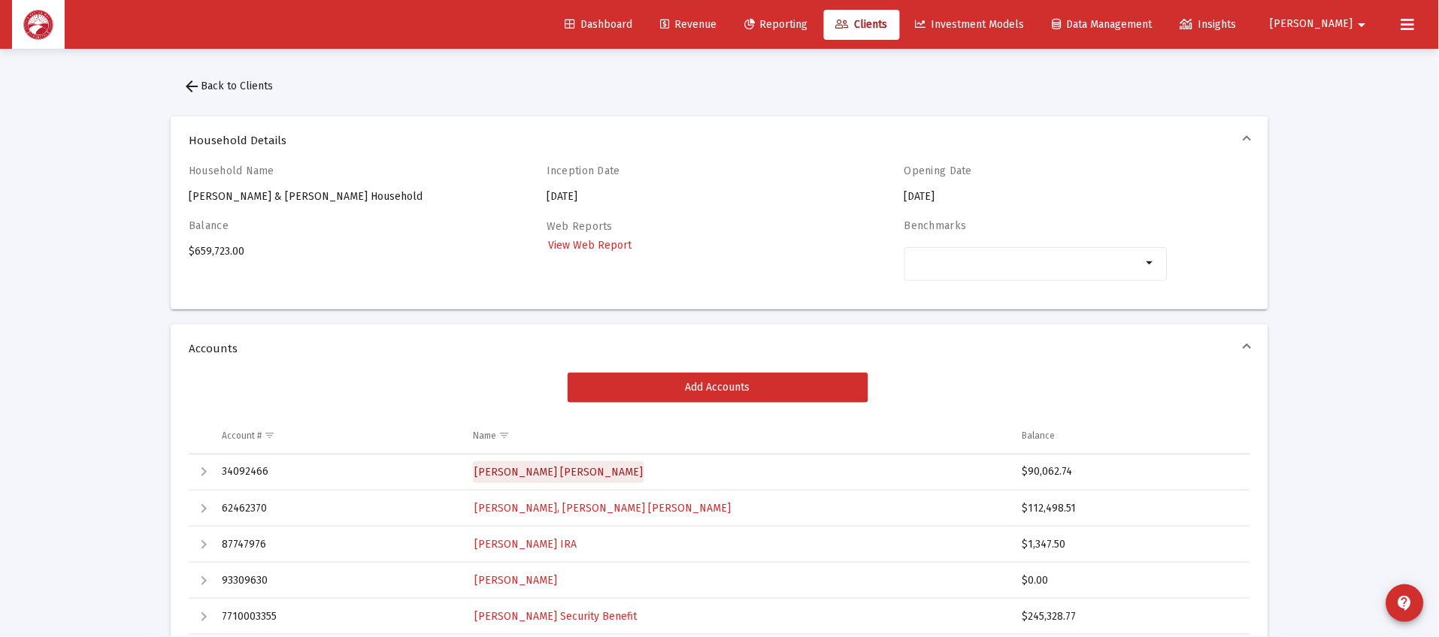
click at [566, 473] on span "[PERSON_NAME] [PERSON_NAME]" at bounding box center [558, 472] width 168 height 13
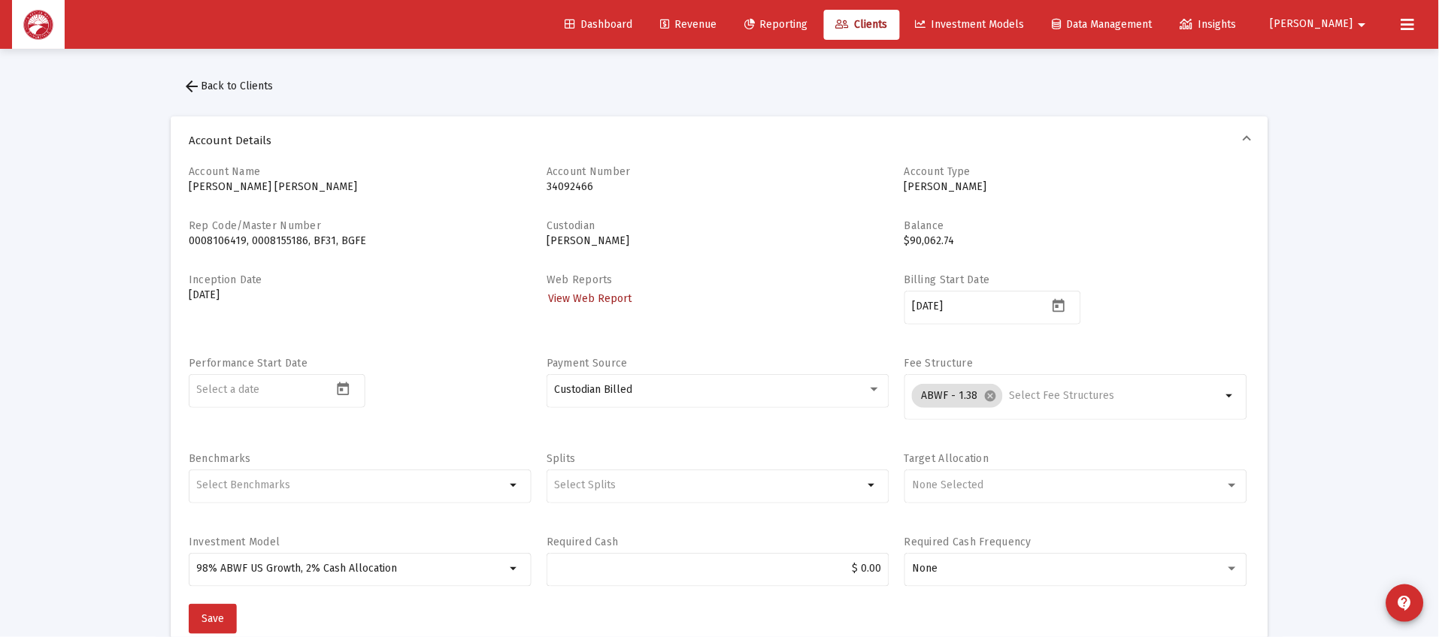
click at [592, 292] on span "View Web Report" at bounding box center [589, 298] width 83 height 13
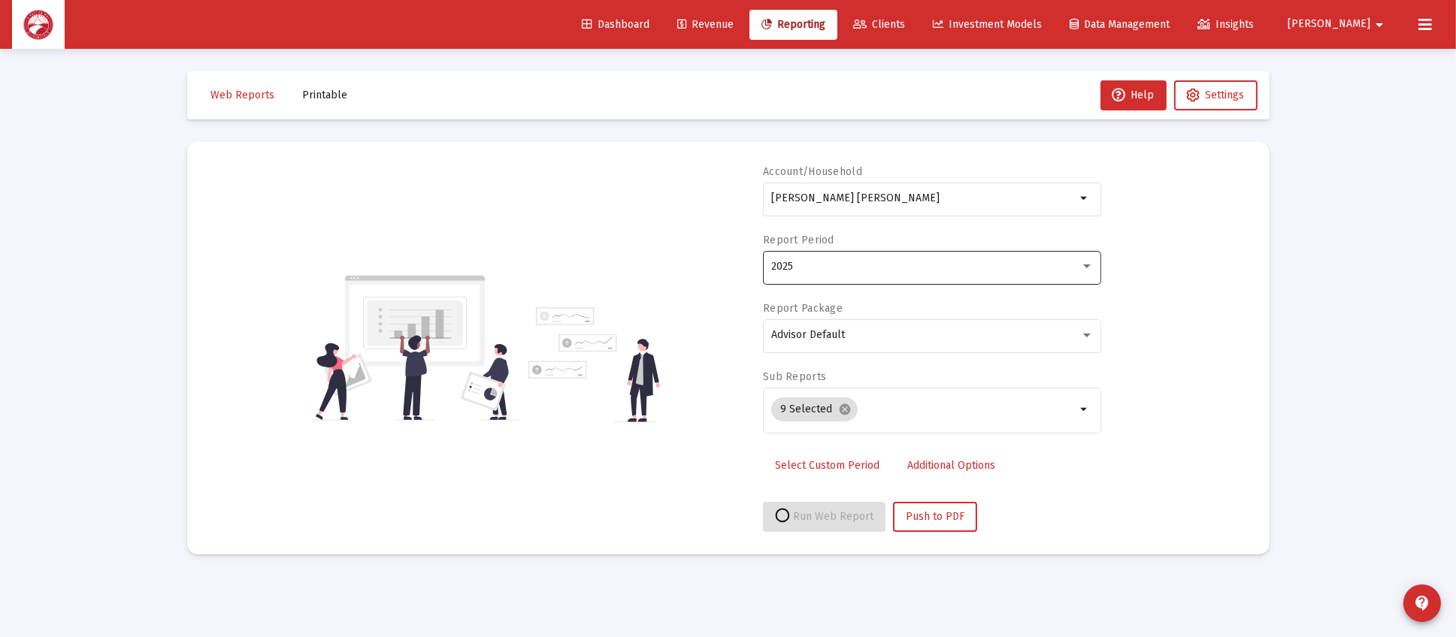
click at [914, 276] on div "2025" at bounding box center [932, 266] width 322 height 37
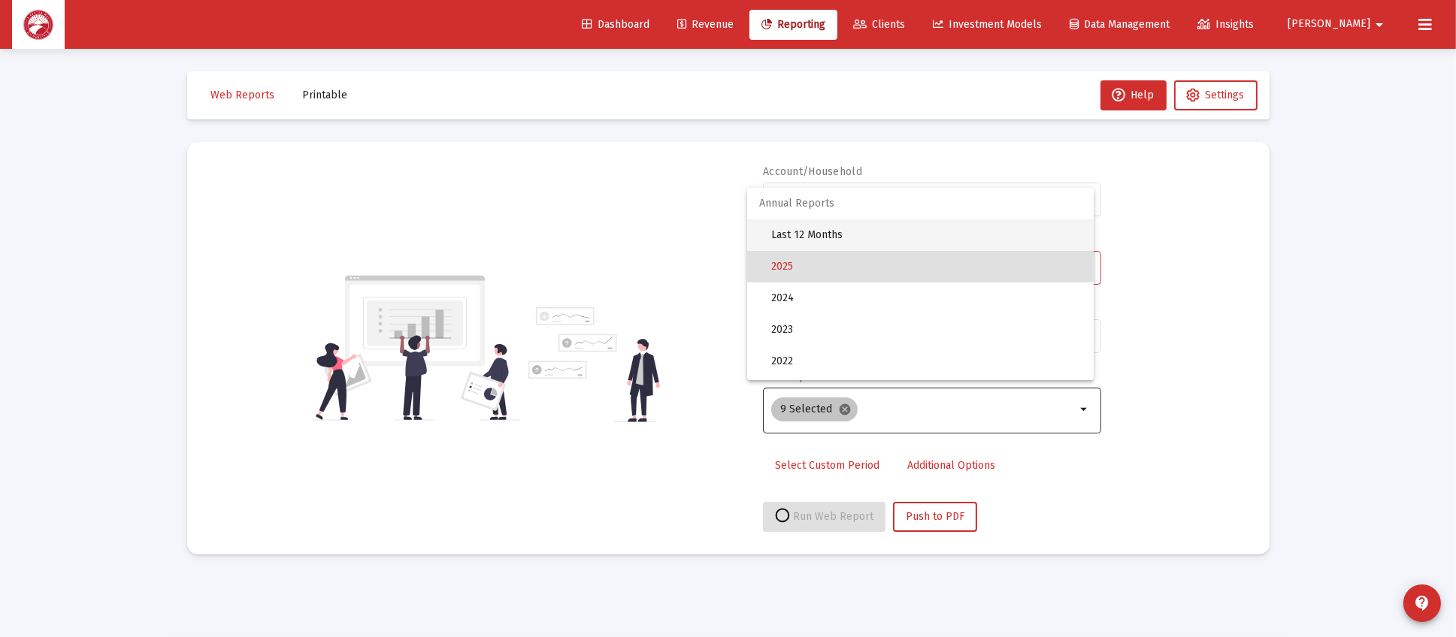
click at [952, 231] on span "Last 12 Months" at bounding box center [926, 235] width 310 height 32
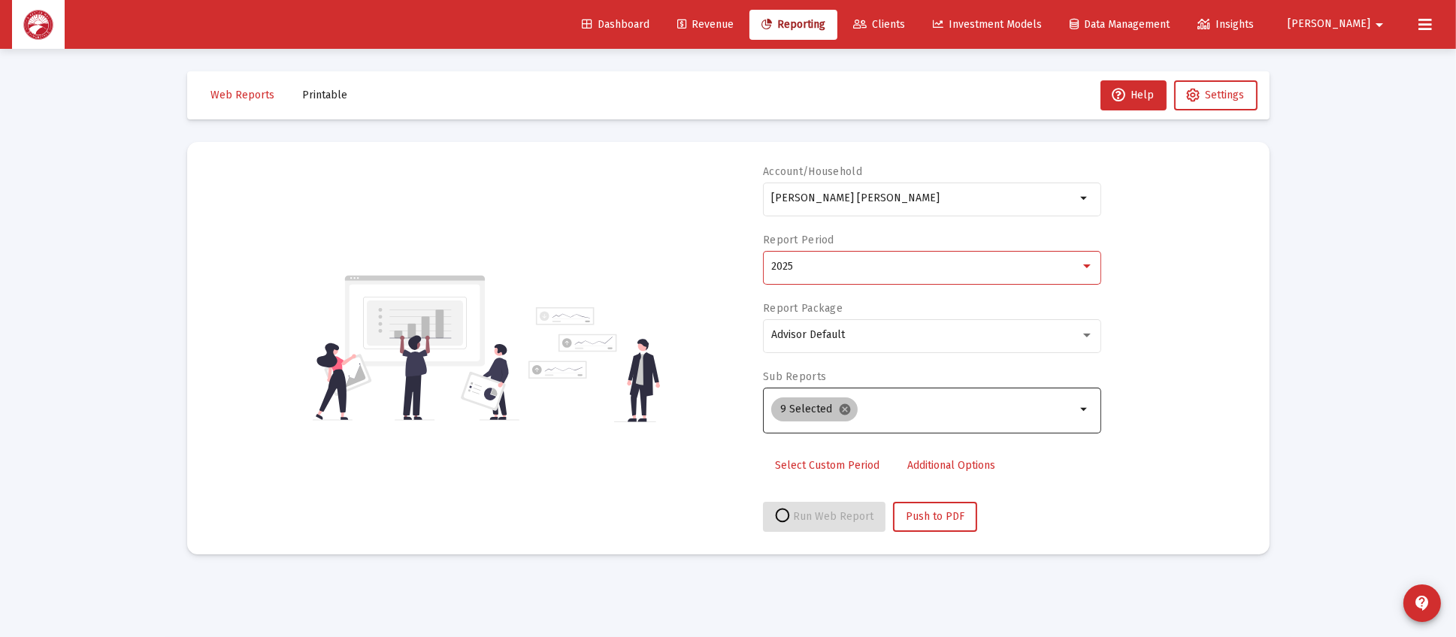
select select "View all"
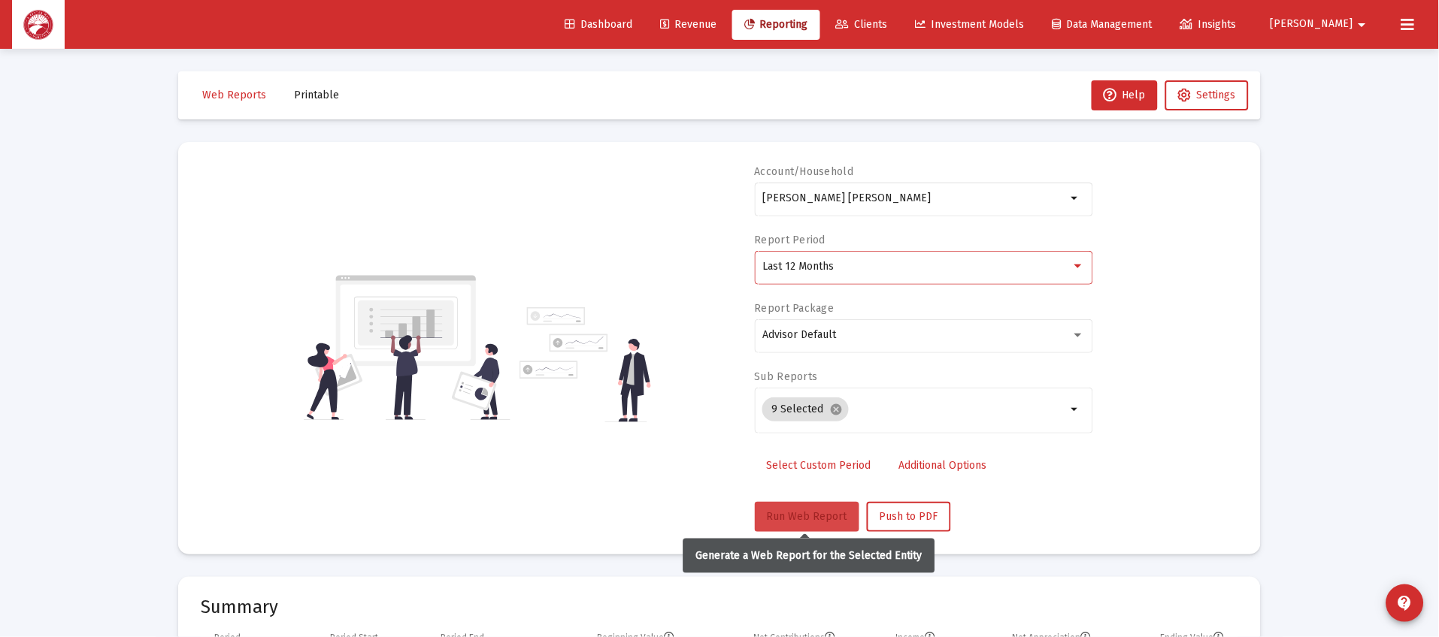
click at [816, 504] on button "Run Web Report" at bounding box center [807, 517] width 104 height 30
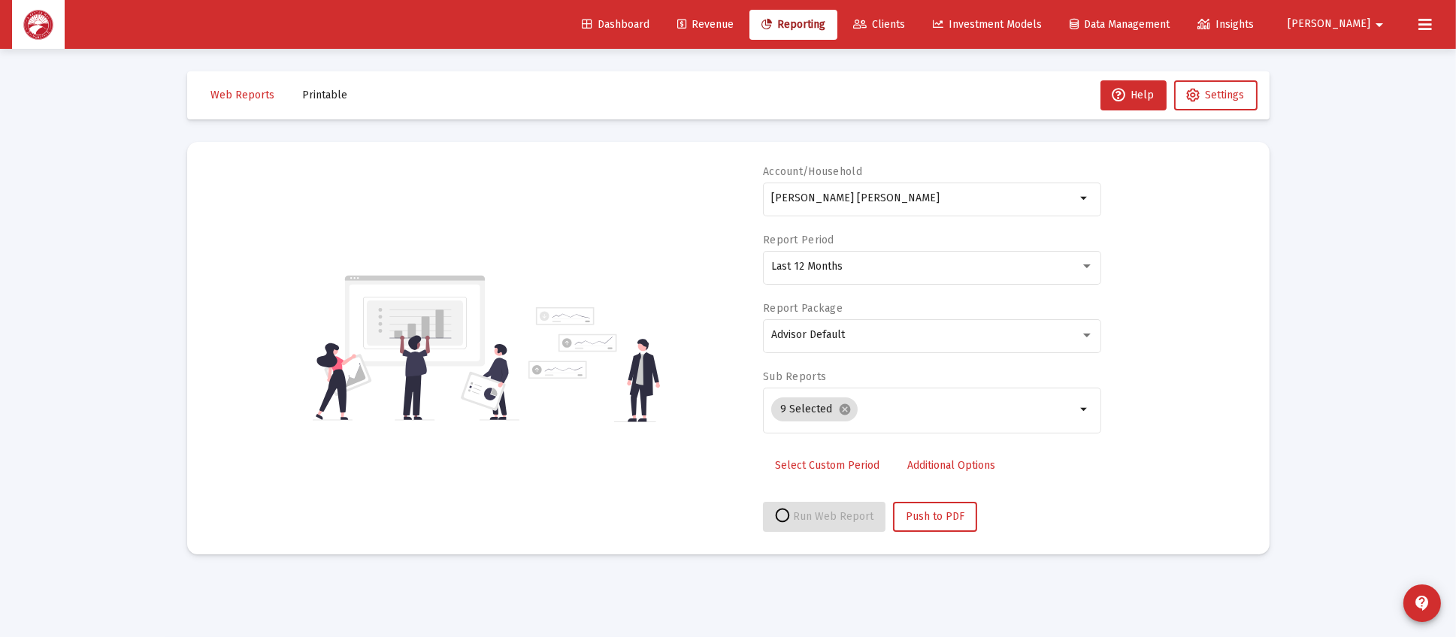
select select "View all"
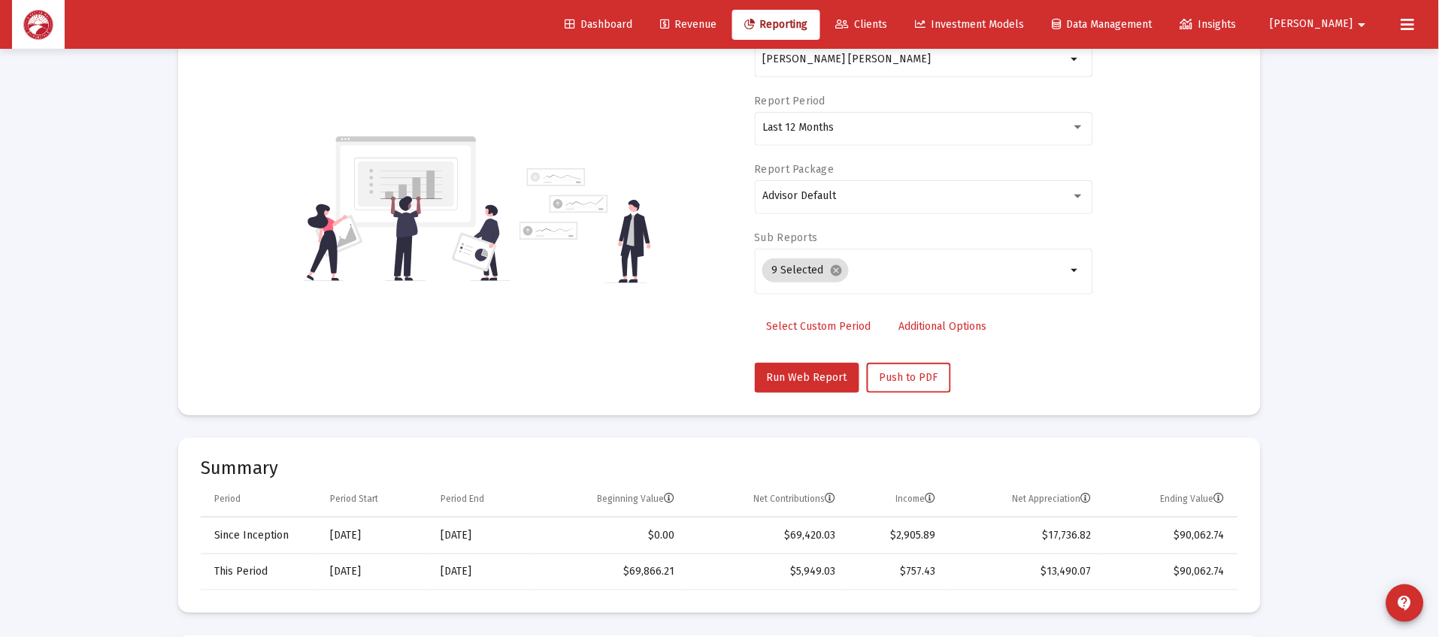
scroll to position [450, 0]
